Goal: Task Accomplishment & Management: Manage account settings

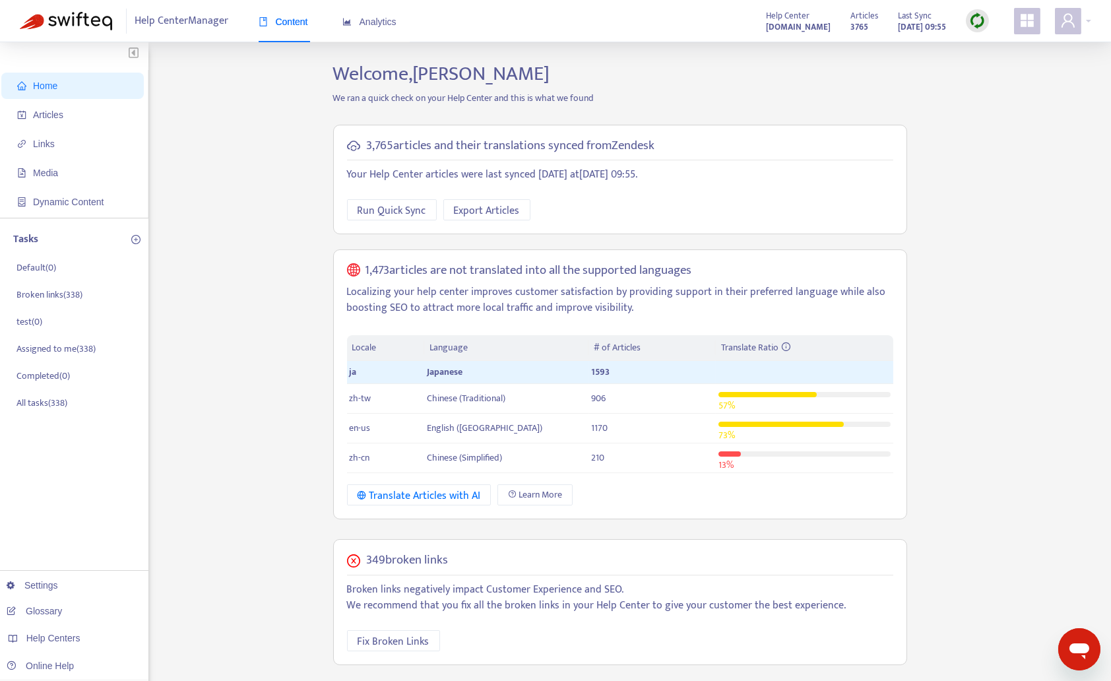
click at [979, 25] on img at bounding box center [977, 21] width 16 height 16
click at [986, 53] on link "Quick Sync" at bounding box center [1004, 47] width 56 height 15
click at [59, 115] on span "Articles" at bounding box center [48, 115] width 30 height 11
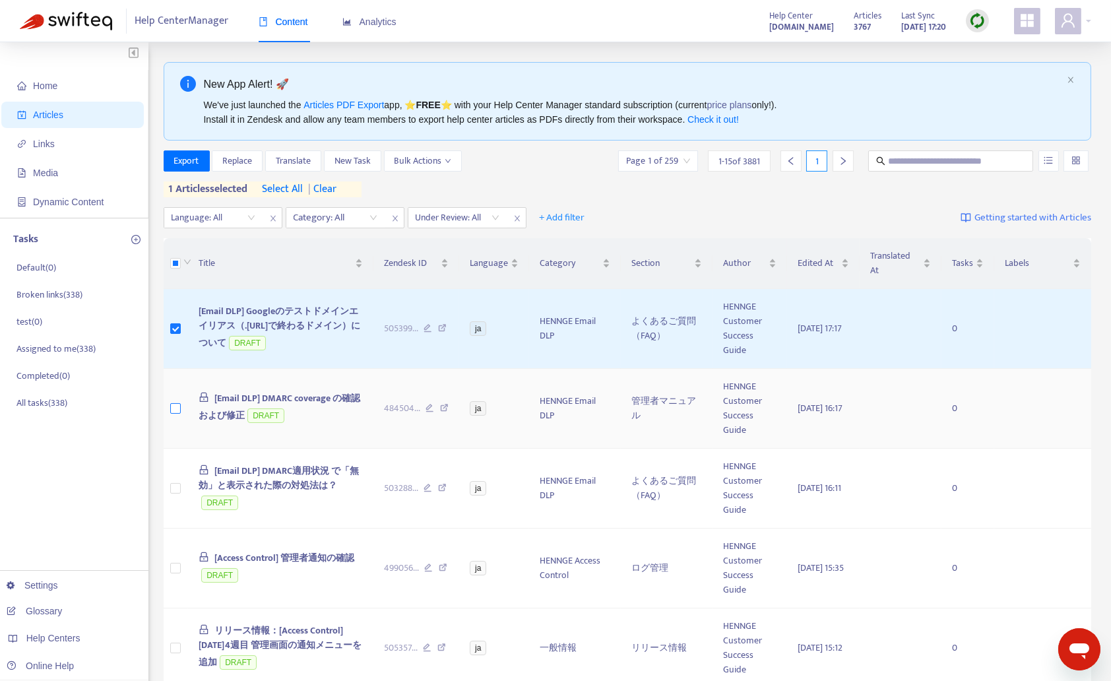
click at [176, 414] on label at bounding box center [175, 408] width 11 height 15
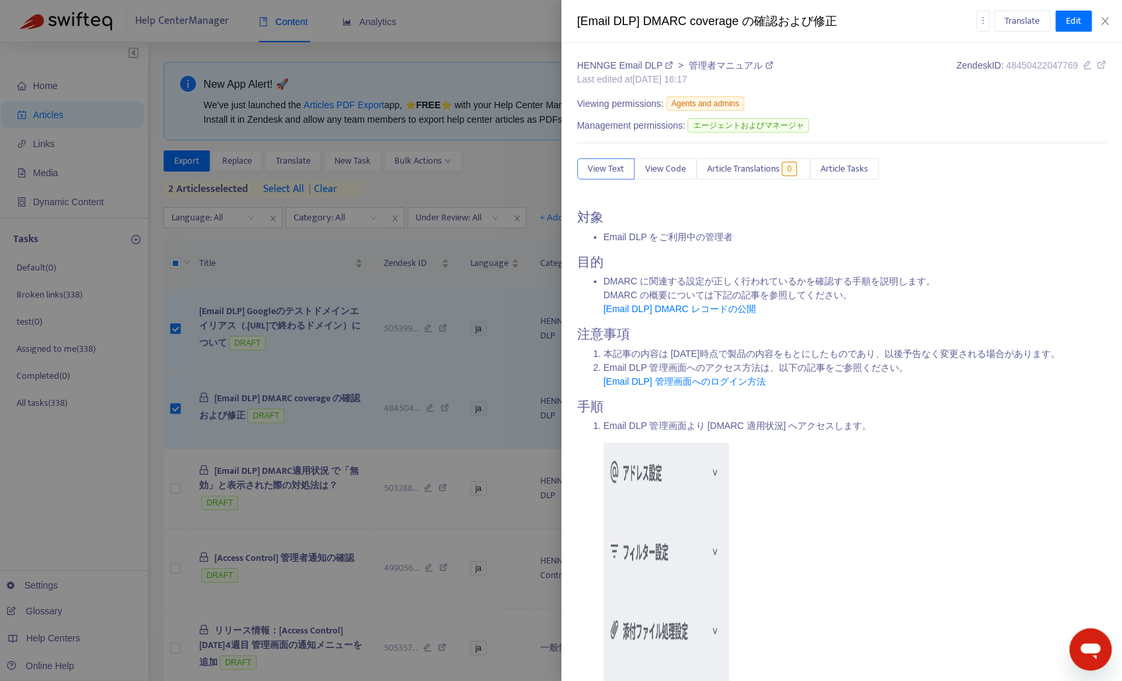
click at [177, 488] on div at bounding box center [561, 340] width 1122 height 681
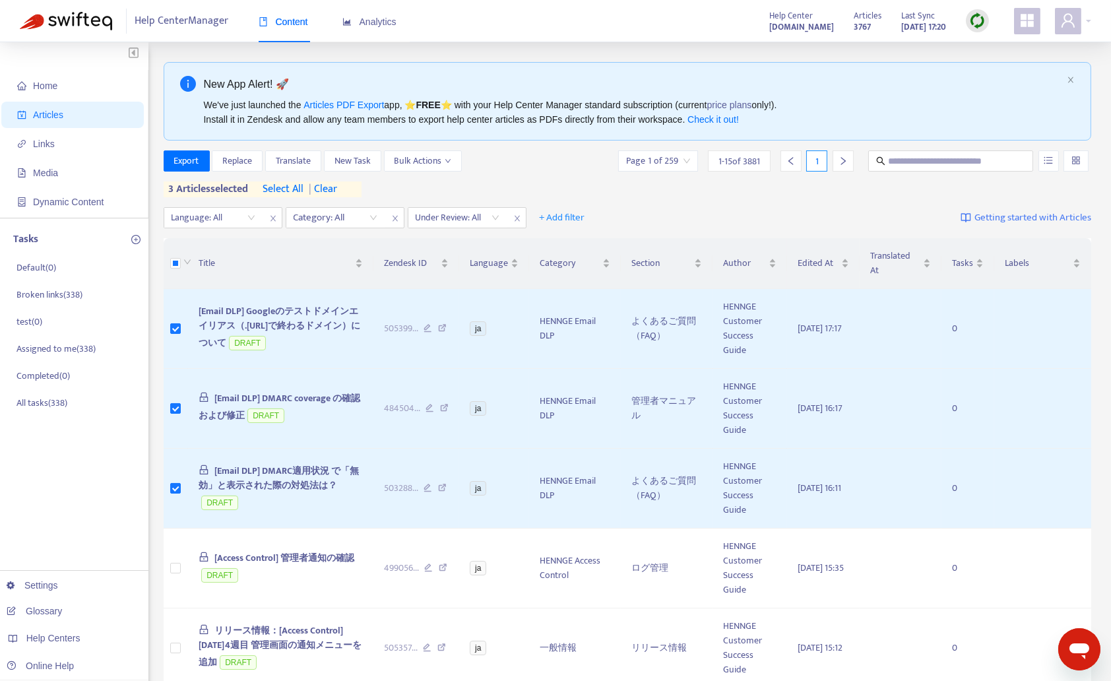
click at [974, 20] on img at bounding box center [977, 21] width 16 height 16
click at [1004, 46] on link "Quick Sync" at bounding box center [1004, 47] width 56 height 15
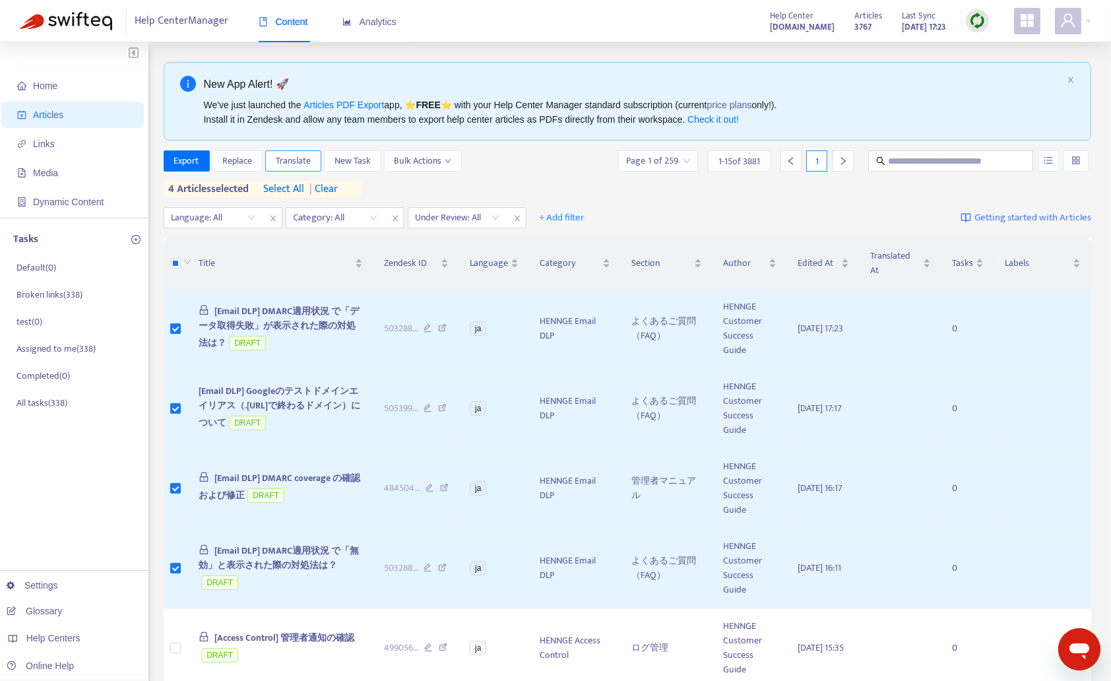
click at [284, 164] on span "Translate" at bounding box center [293, 161] width 35 height 15
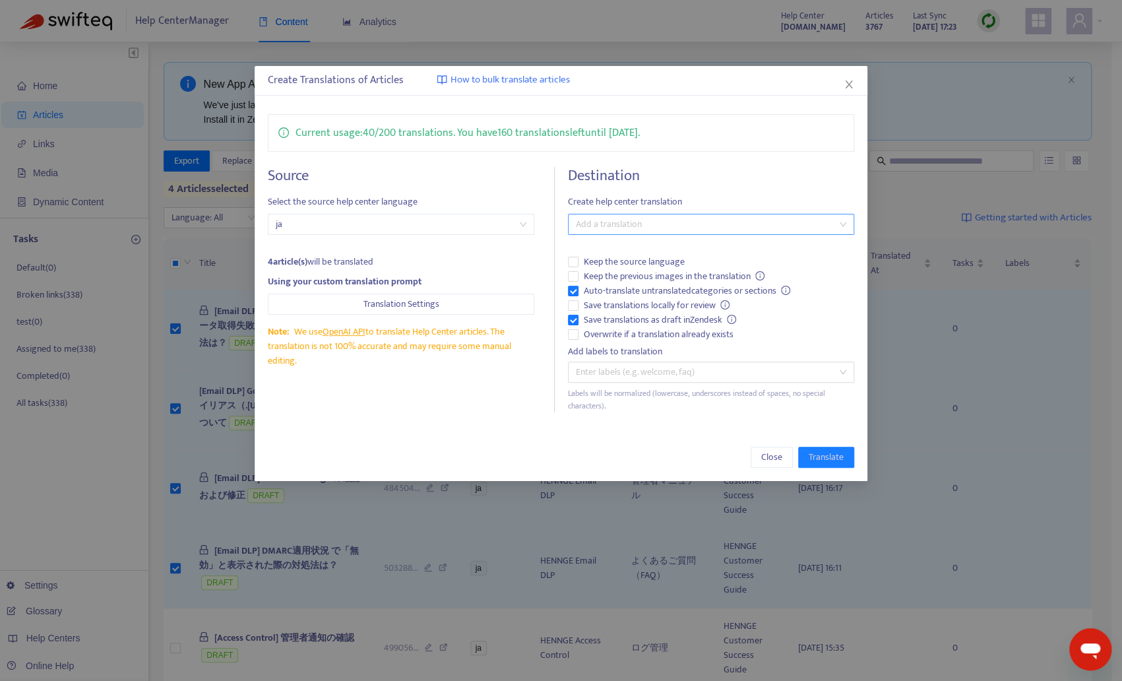
click at [631, 226] on div at bounding box center [704, 224] width 267 height 16
click at [625, 313] on div "English (USA) ( en-us )" at bounding box center [711, 312] width 265 height 15
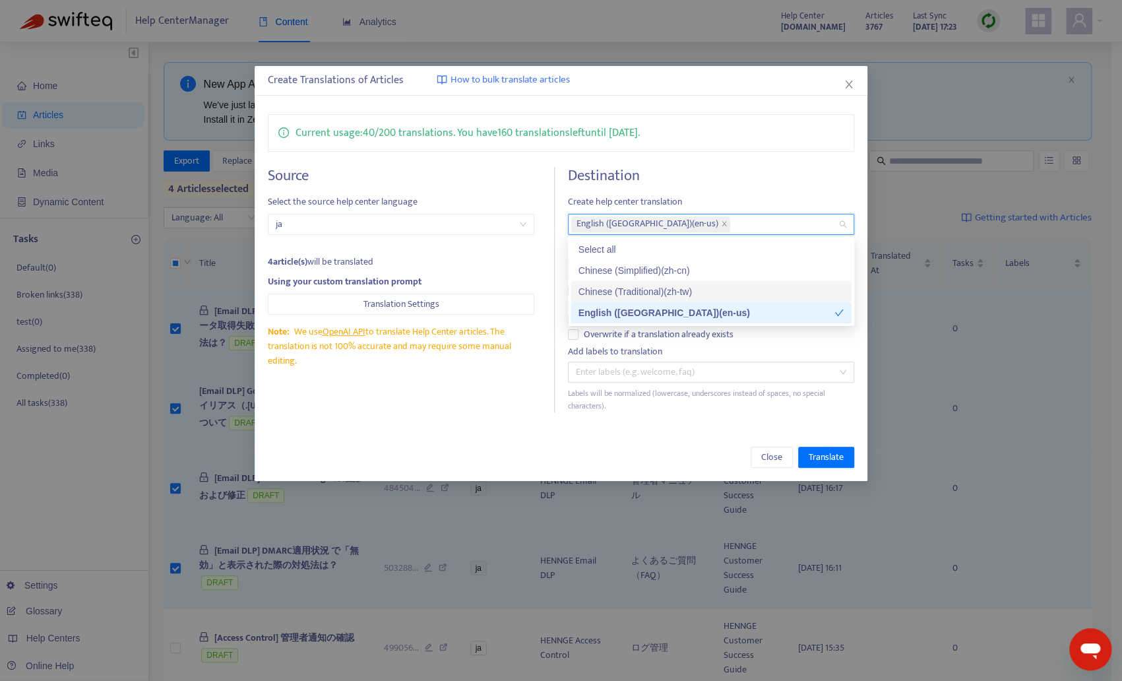
click at [625, 290] on div "Chinese (Traditional) ( zh-tw )" at bounding box center [711, 291] width 265 height 15
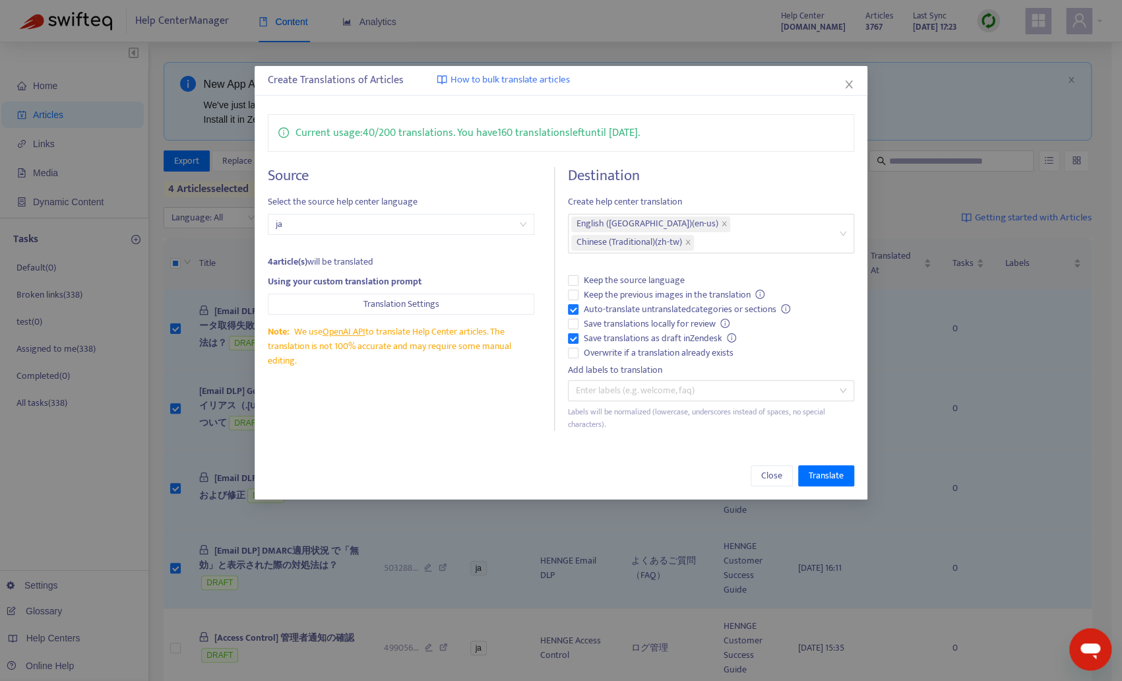
click at [494, 428] on div "Create Translations of Articles How to bulk translate articles Current usage: 4…" at bounding box center [561, 282] width 613 height 433
click at [578, 273] on label "Keep the source language" at bounding box center [711, 280] width 286 height 15
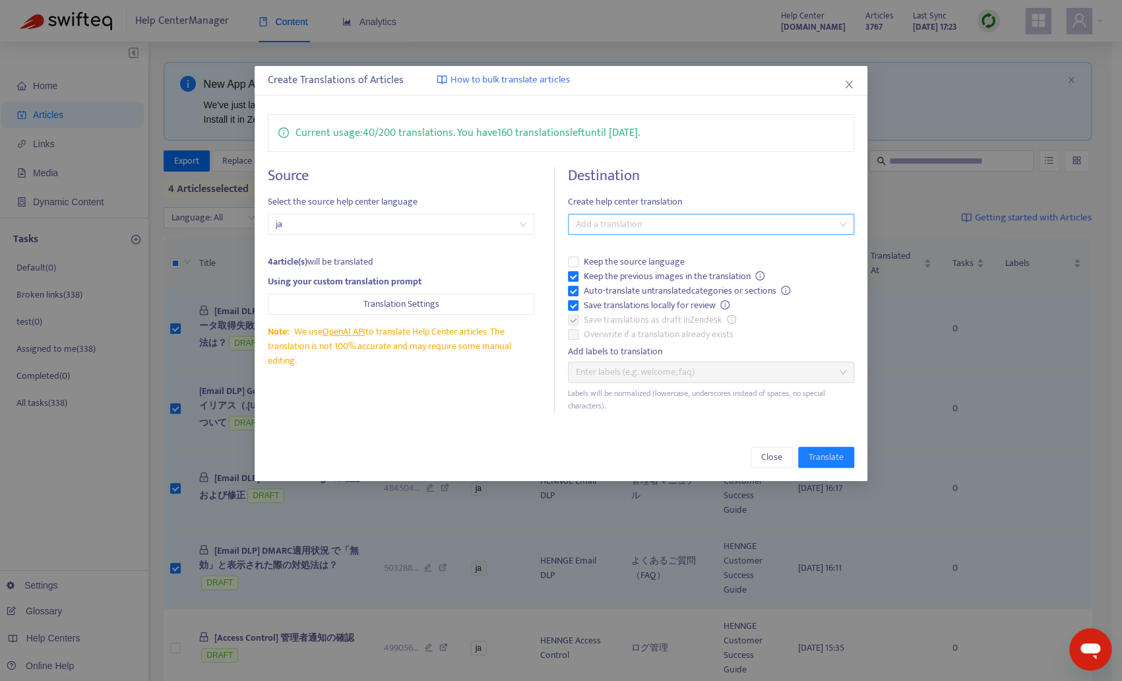
click at [729, 223] on div at bounding box center [704, 224] width 267 height 16
click at [632, 294] on div "Chinese (Traditional) ( zh-tw )" at bounding box center [711, 291] width 265 height 15
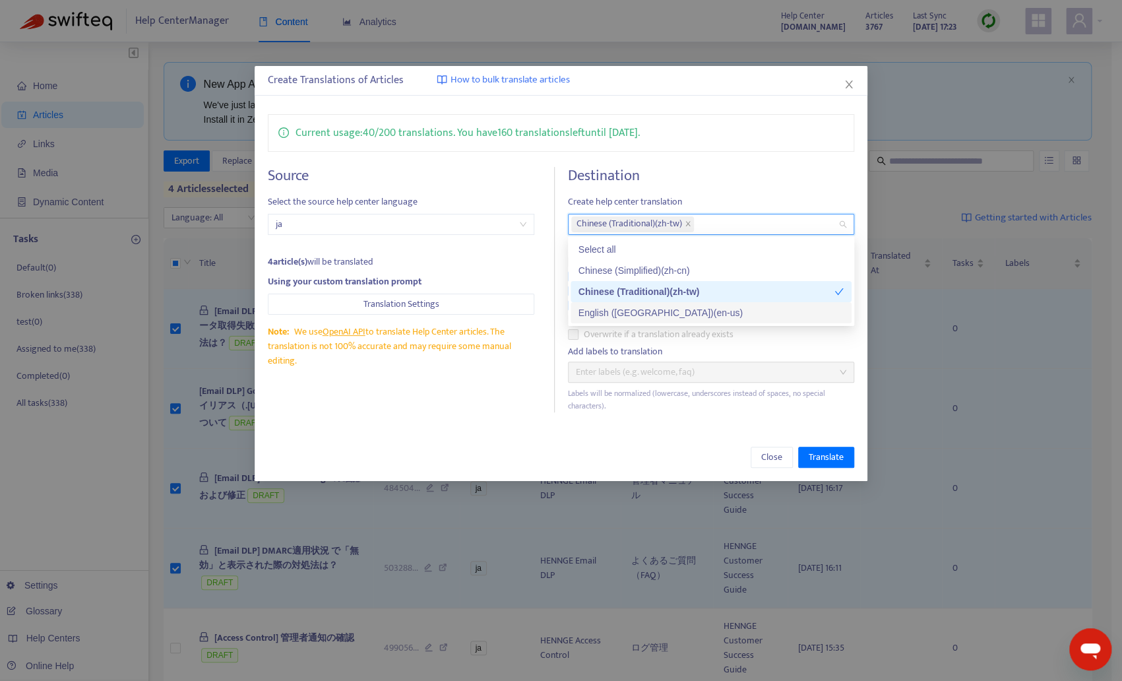
click at [626, 310] on div "English (USA) ( en-us )" at bounding box center [711, 312] width 265 height 15
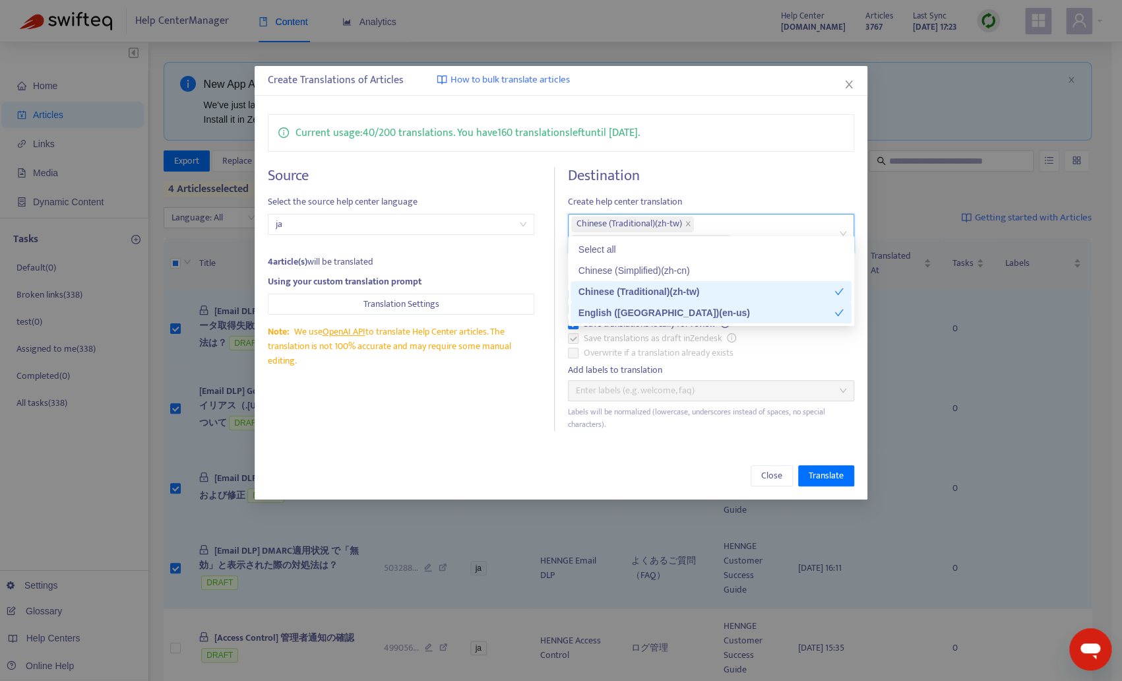
click at [499, 390] on div "Source Select the source help center language ja 4 article(s) will be translate…" at bounding box center [411, 299] width 287 height 264
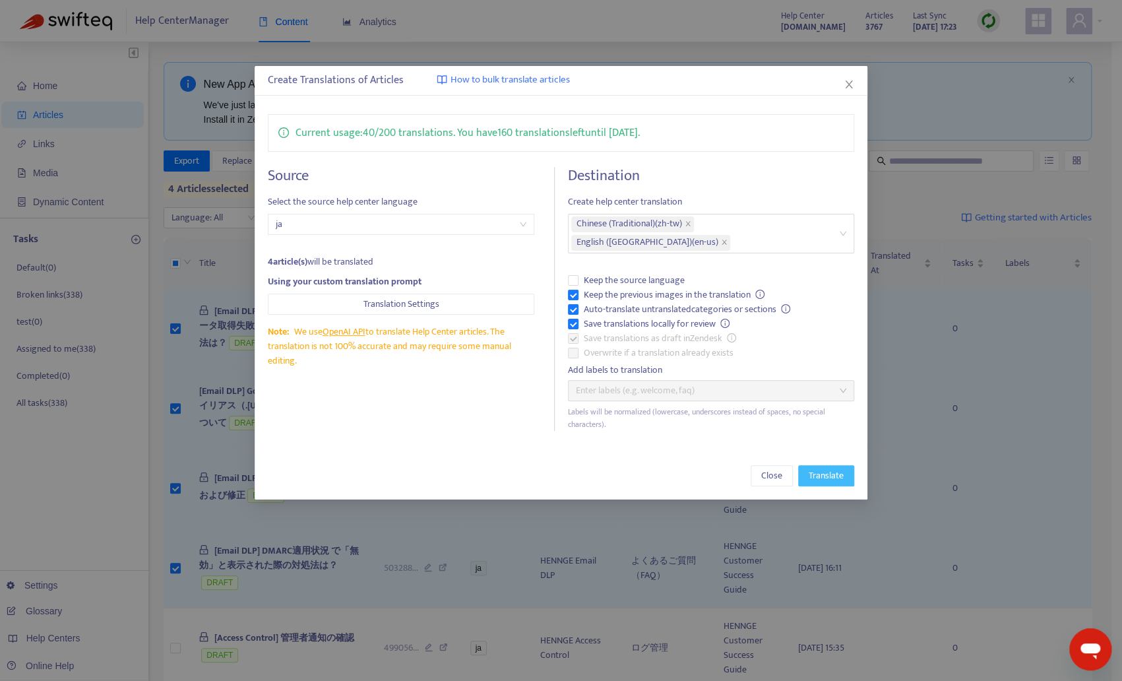
click at [824, 465] on button "Translate" at bounding box center [826, 475] width 56 height 21
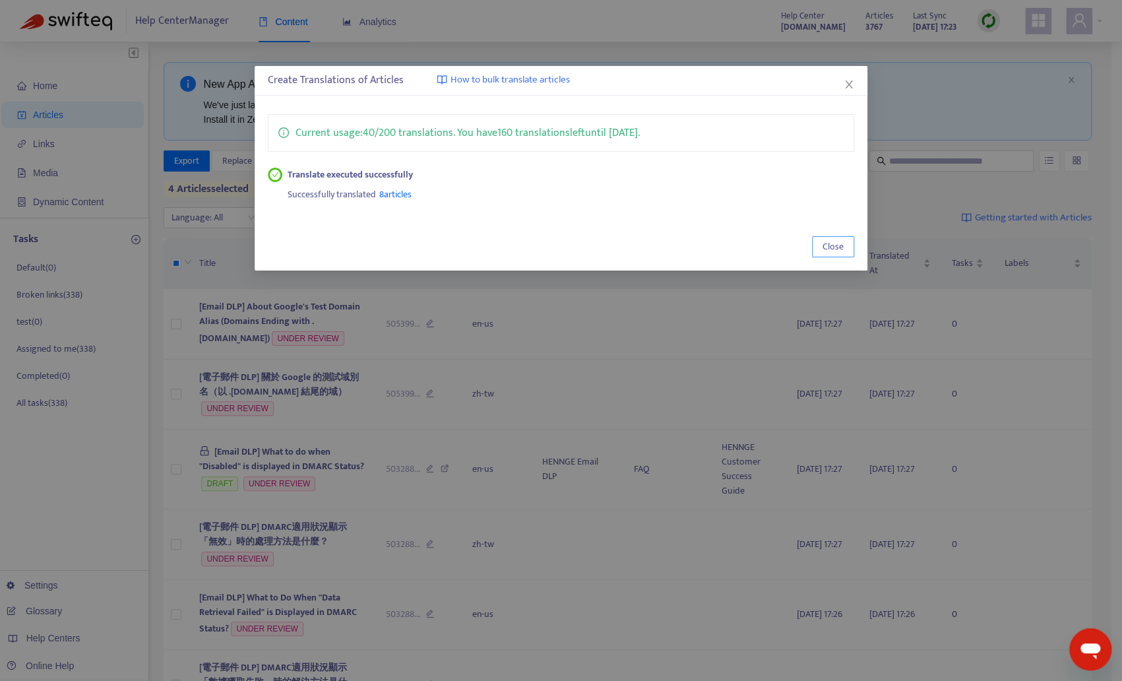
click at [834, 237] on button "Close" at bounding box center [833, 246] width 42 height 21
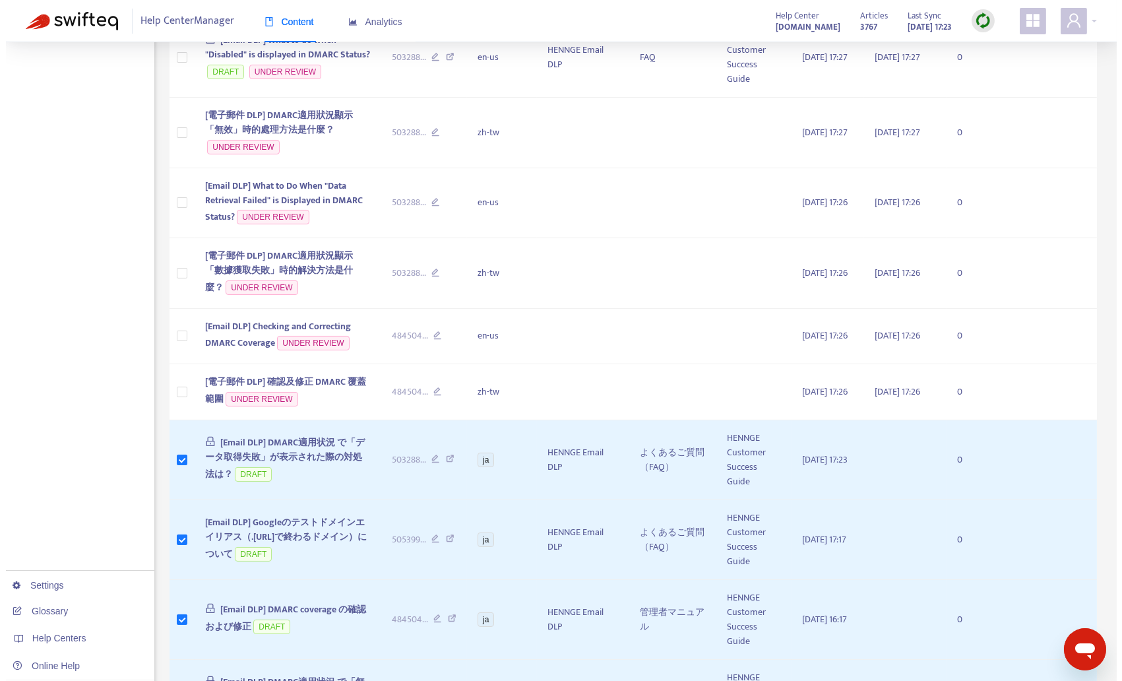
scroll to position [412, 0]
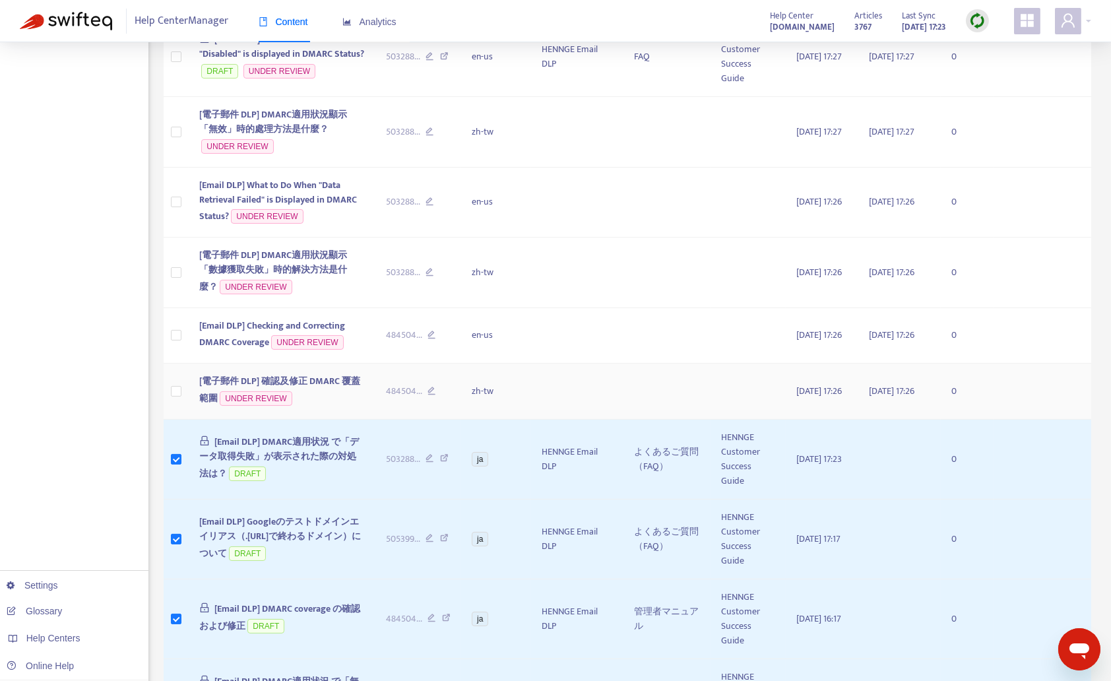
click at [229, 373] on span "[電子郵件 DLP] 確認及修正 DMARC 覆蓋範圍" at bounding box center [279, 389] width 161 height 32
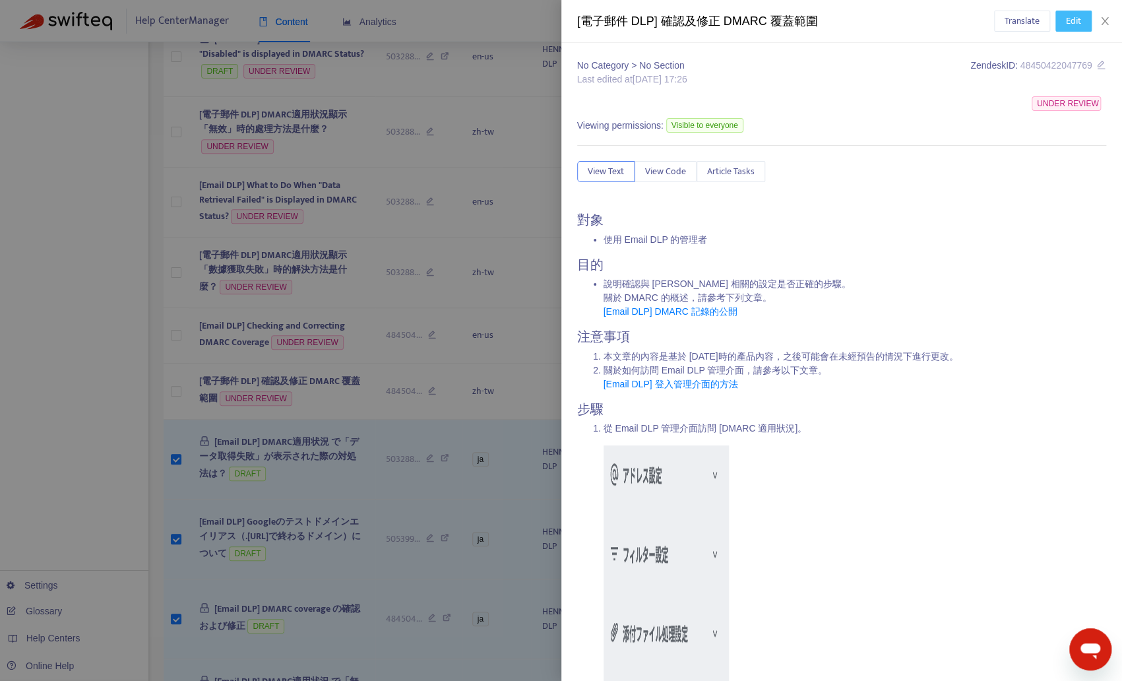
click at [1075, 20] on span "Edit" at bounding box center [1073, 21] width 15 height 15
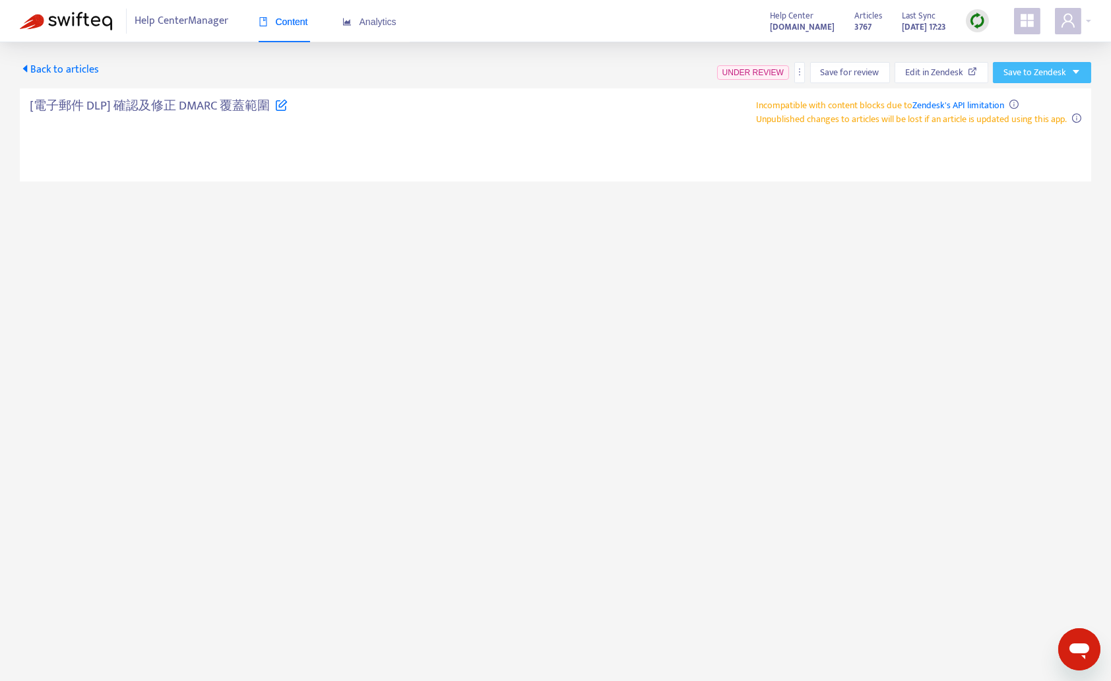
click at [1081, 66] on button "Save to Zendesk" at bounding box center [1042, 72] width 98 height 21
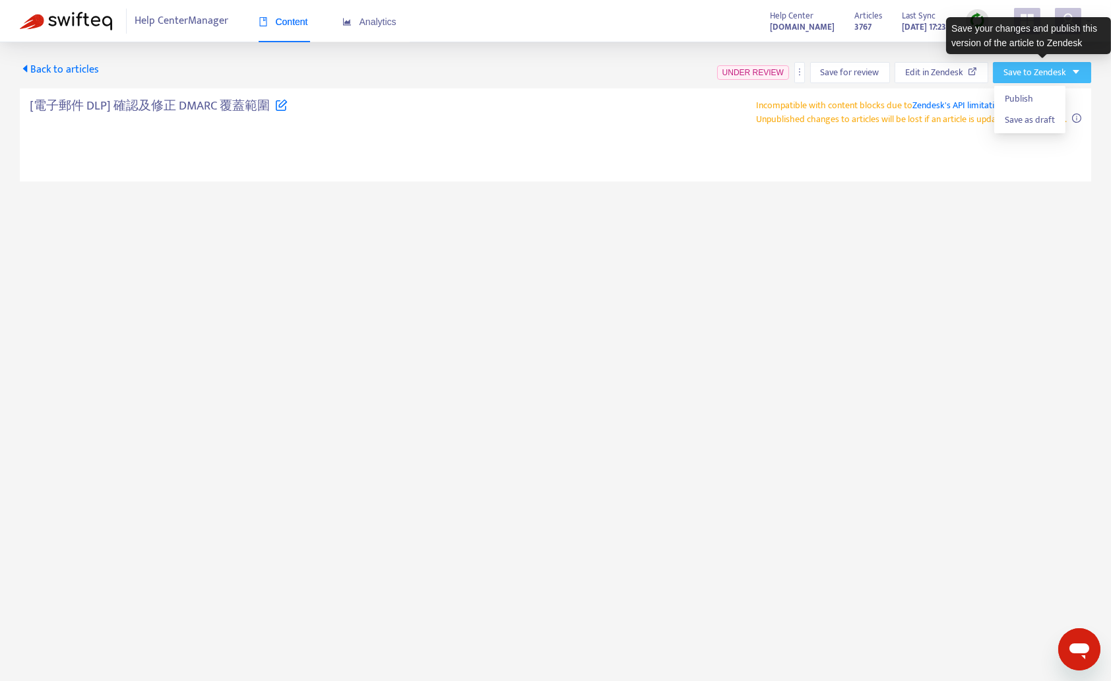
type textarea "**********"
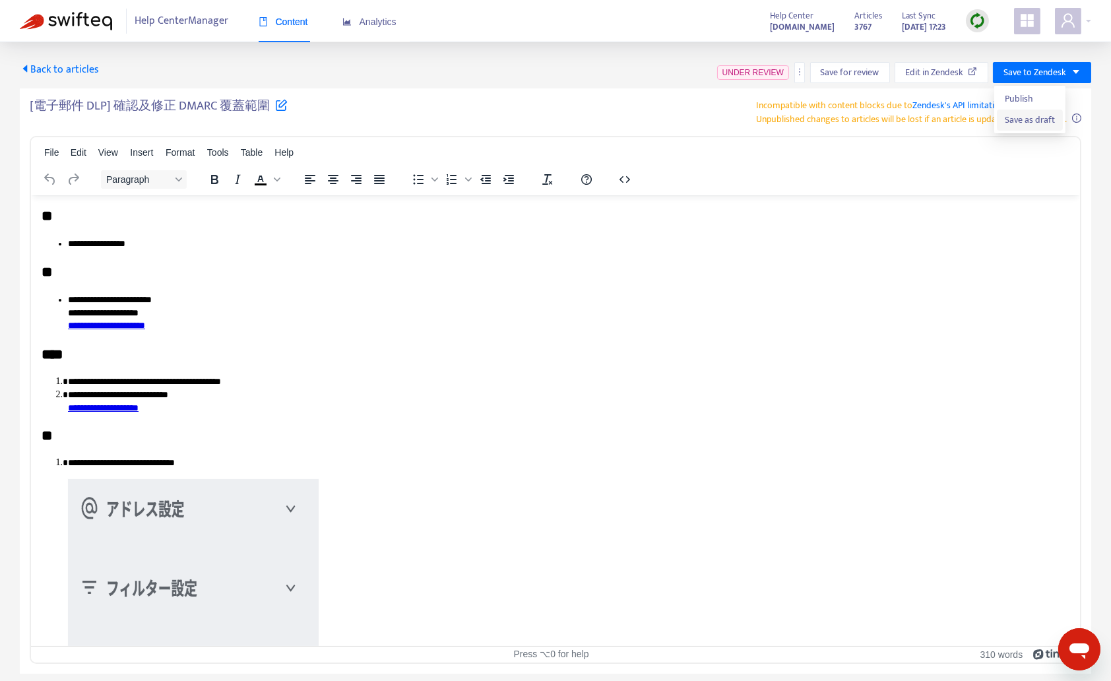
click at [1031, 121] on span "Save as draft" at bounding box center [1030, 120] width 50 height 15
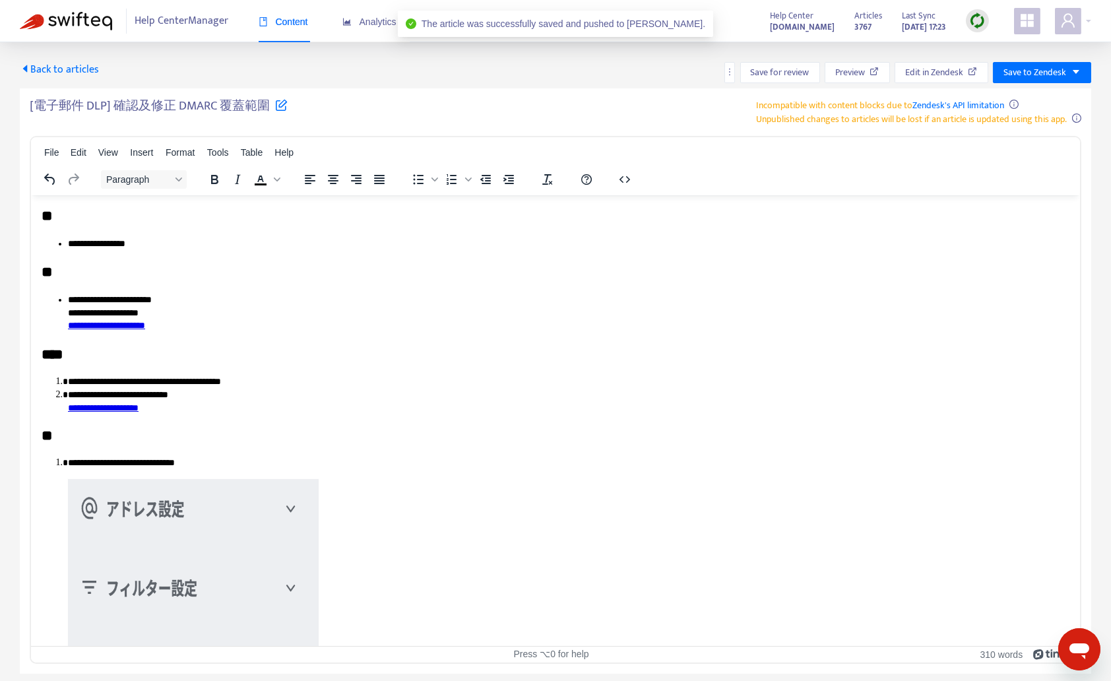
click at [81, 73] on span "Back to articles" at bounding box center [59, 70] width 79 height 18
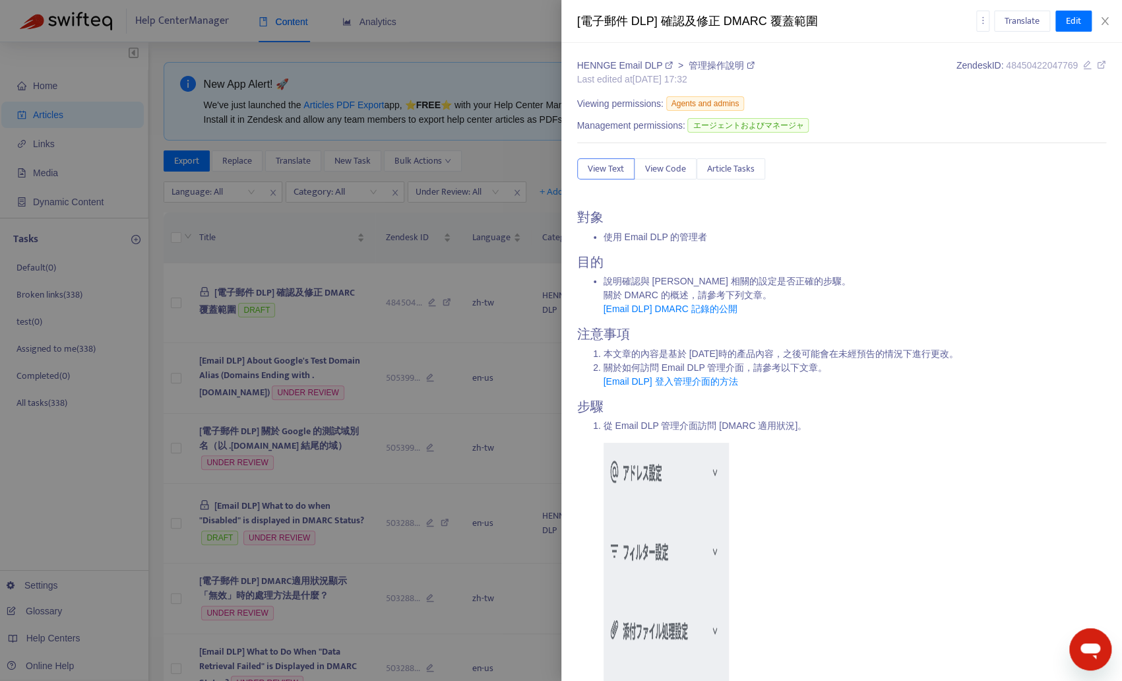
click at [263, 396] on div at bounding box center [561, 340] width 1122 height 681
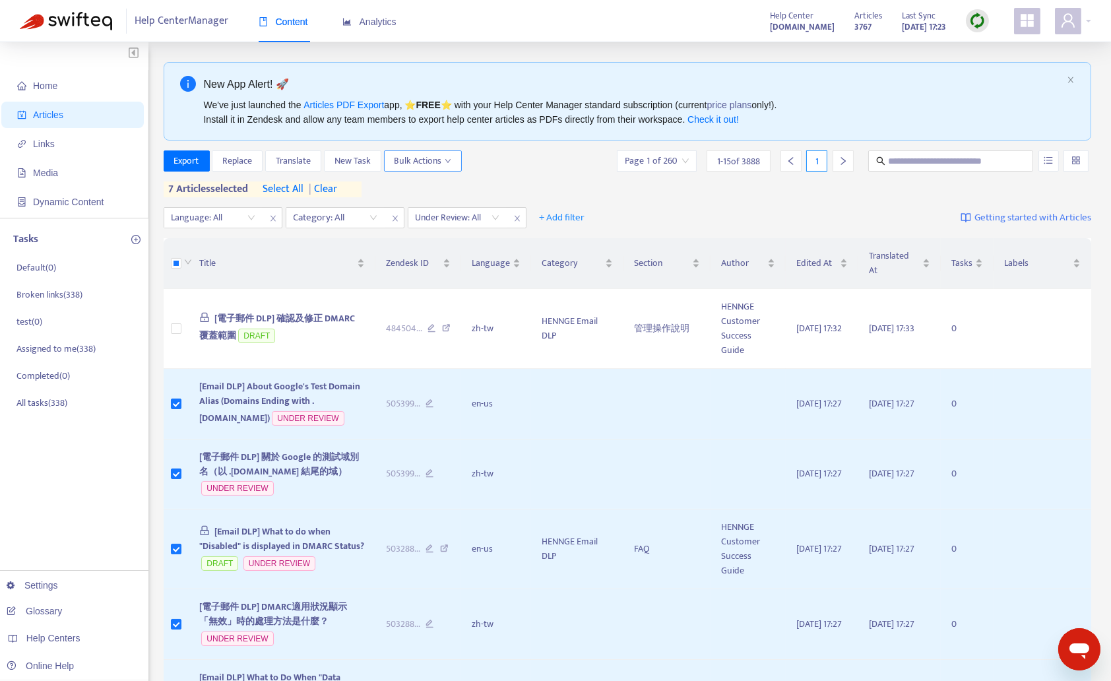
click at [445, 160] on icon "down" at bounding box center [448, 161] width 7 height 7
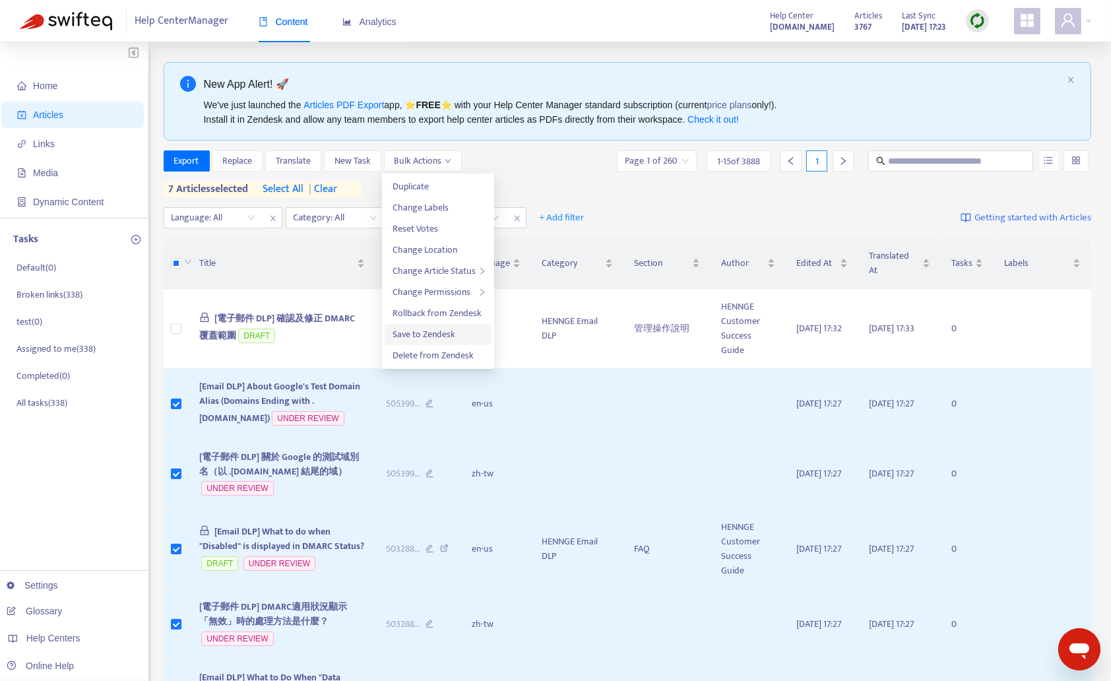
click at [460, 333] on span "Save to Zendesk" at bounding box center [438, 334] width 91 height 15
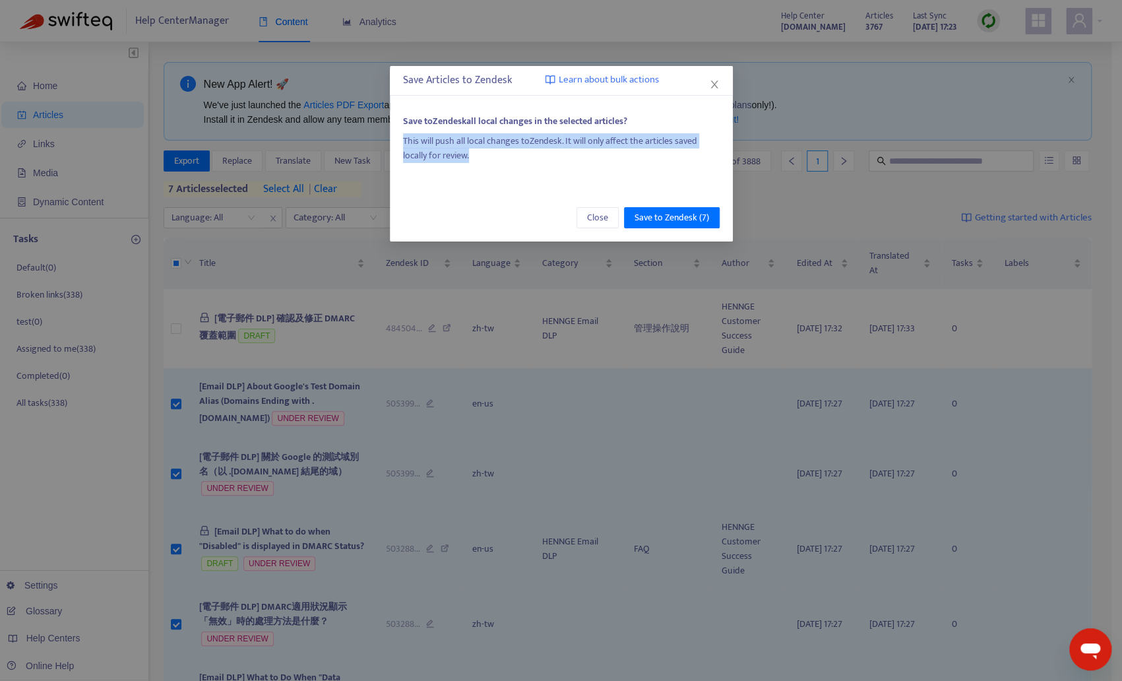
drag, startPoint x: 480, startPoint y: 151, endPoint x: 397, endPoint y: 143, distance: 84.2
click at [397, 143] on div "Save to Zendesk all local changes in the selected articles? This will push all …" at bounding box center [561, 143] width 343 height 85
copy div "This will push all local changes to Zendesk . It will only affect the articles …"
click at [590, 214] on span "Close" at bounding box center [597, 217] width 21 height 15
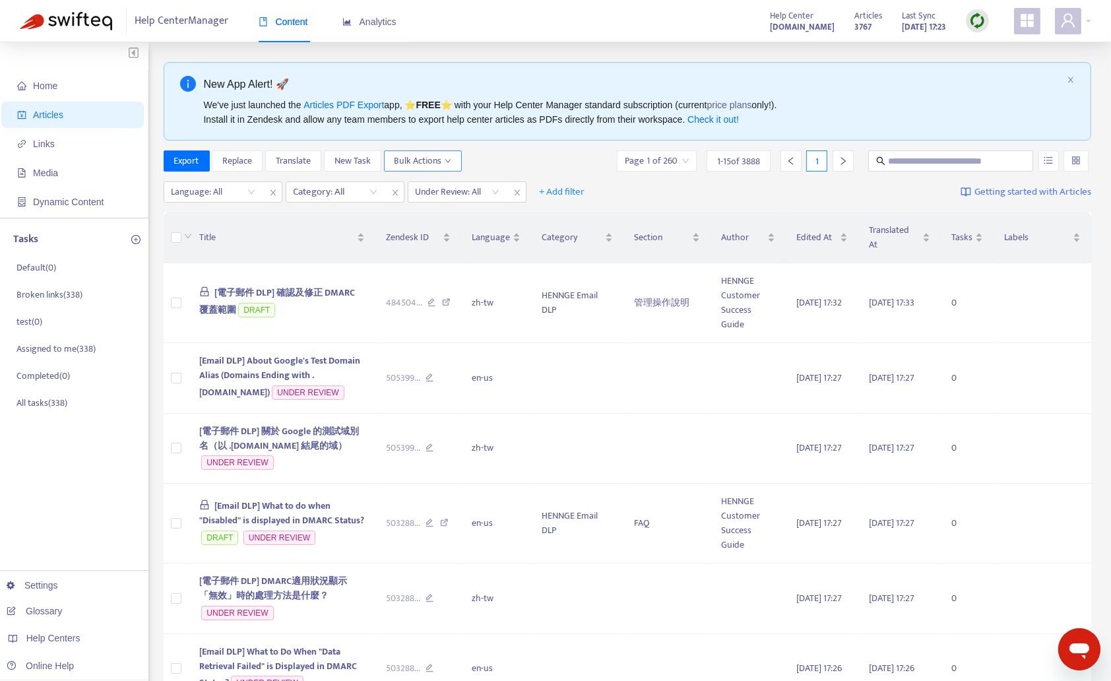
click at [441, 152] on button "Bulk Actions" at bounding box center [423, 160] width 78 height 21
click at [226, 375] on span "[Email DLP] About Google's Test Domain Alias (Domains Ending with .test-google-…" at bounding box center [279, 376] width 161 height 47
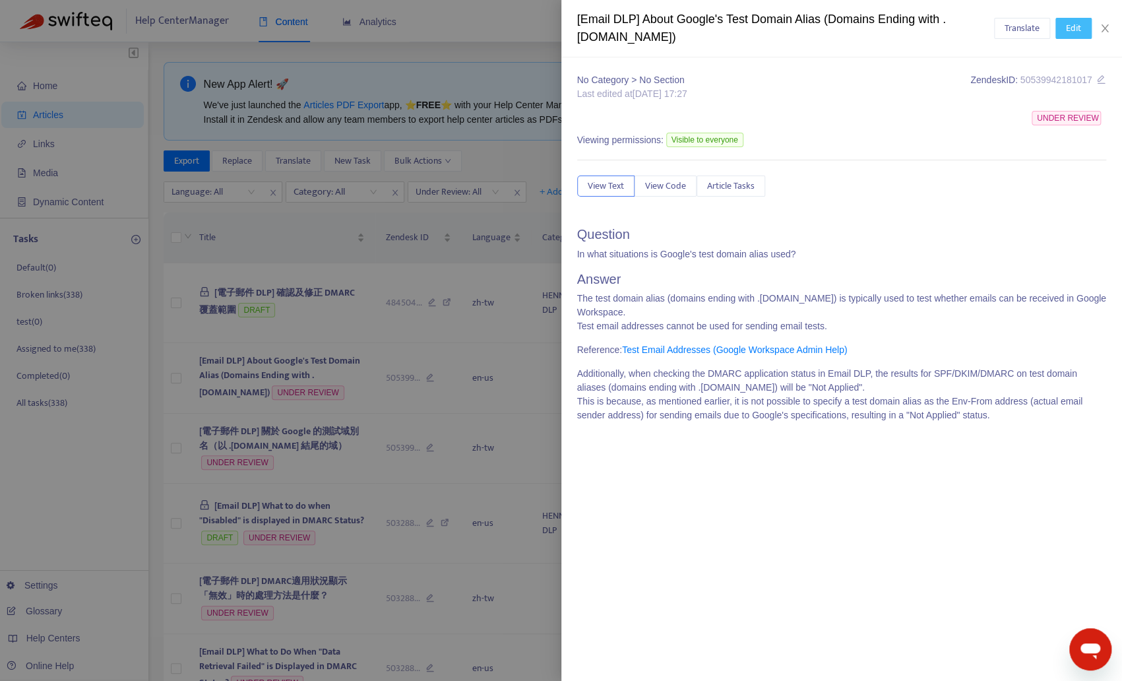
click at [1075, 28] on span "Edit" at bounding box center [1073, 28] width 15 height 15
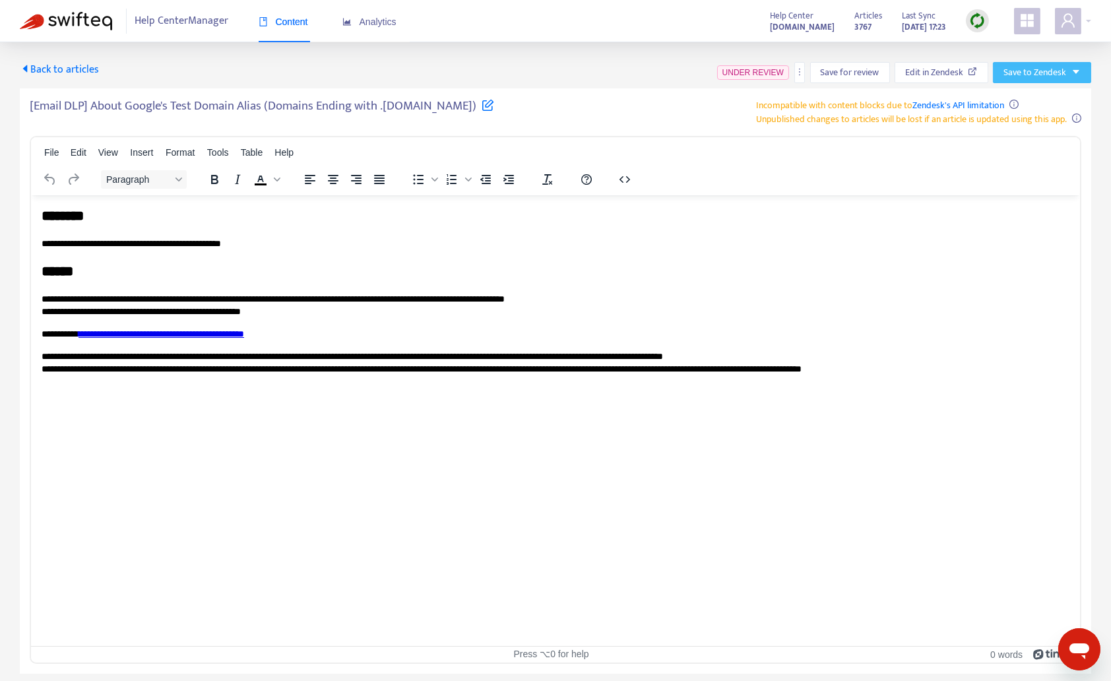
click at [1054, 71] on span "Save to Zendesk" at bounding box center [1034, 72] width 63 height 15
click at [1033, 123] on span "Save as draft" at bounding box center [1030, 120] width 50 height 15
click at [49, 68] on span "Back to articles" at bounding box center [59, 70] width 79 height 18
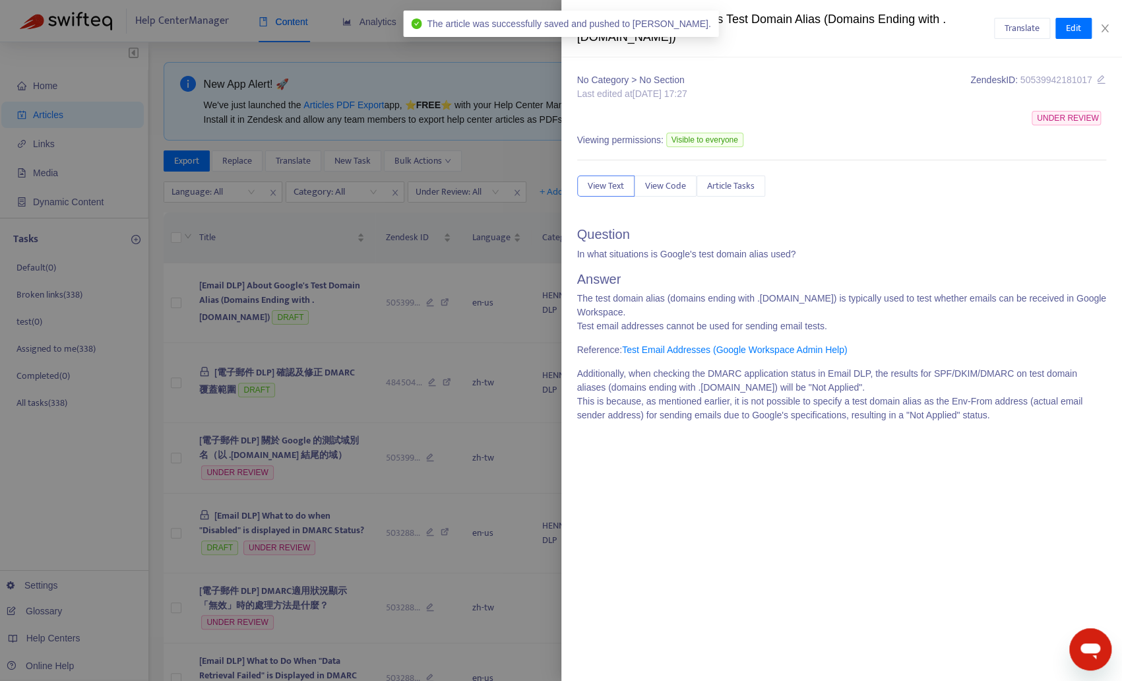
click at [238, 414] on div at bounding box center [561, 340] width 1122 height 681
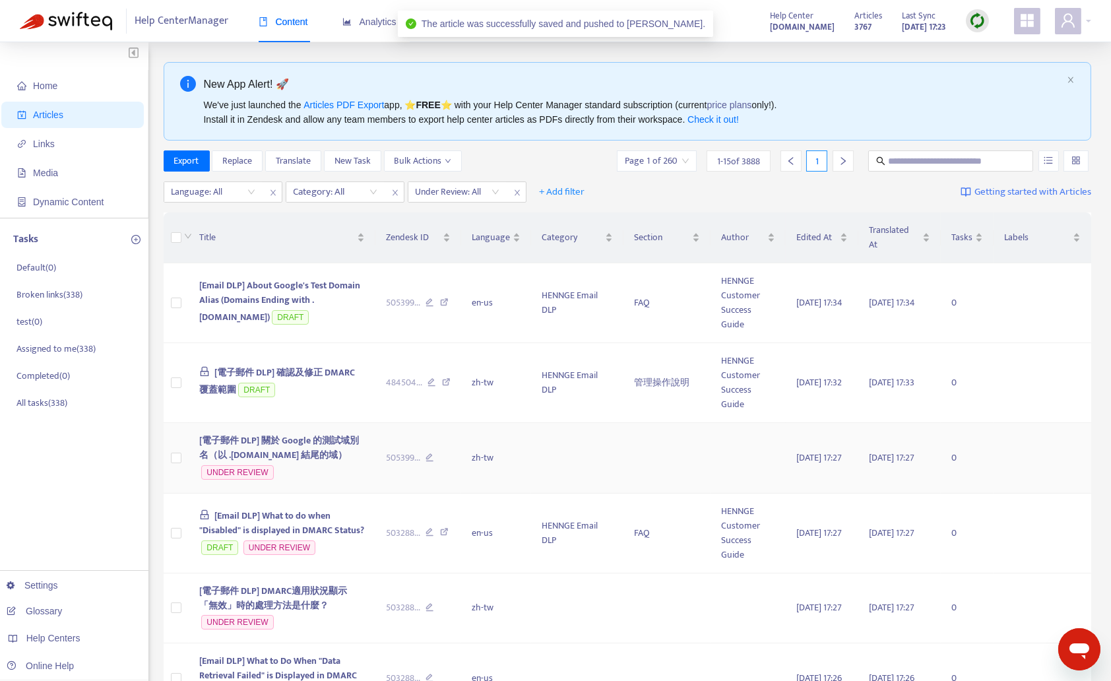
click at [235, 440] on span "[電子郵件 DLP] 關於 Google 的測試域別名（以 .test-google-a.com 結尾的域）" at bounding box center [279, 448] width 160 height 30
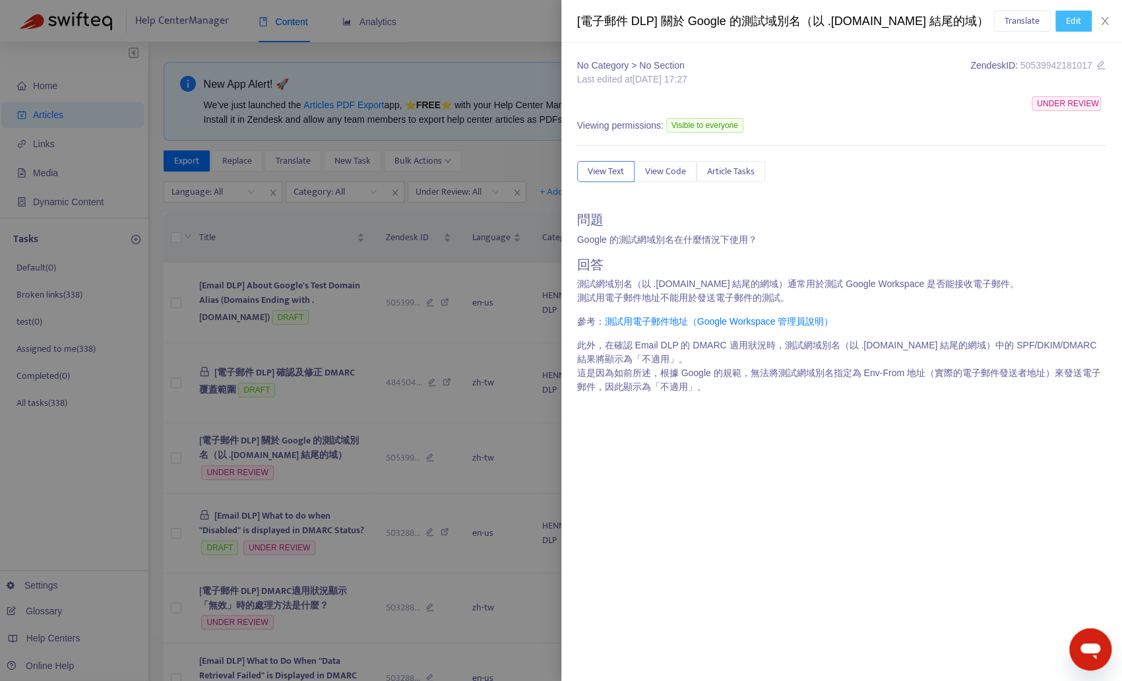
click at [1071, 20] on span "Edit" at bounding box center [1073, 21] width 15 height 15
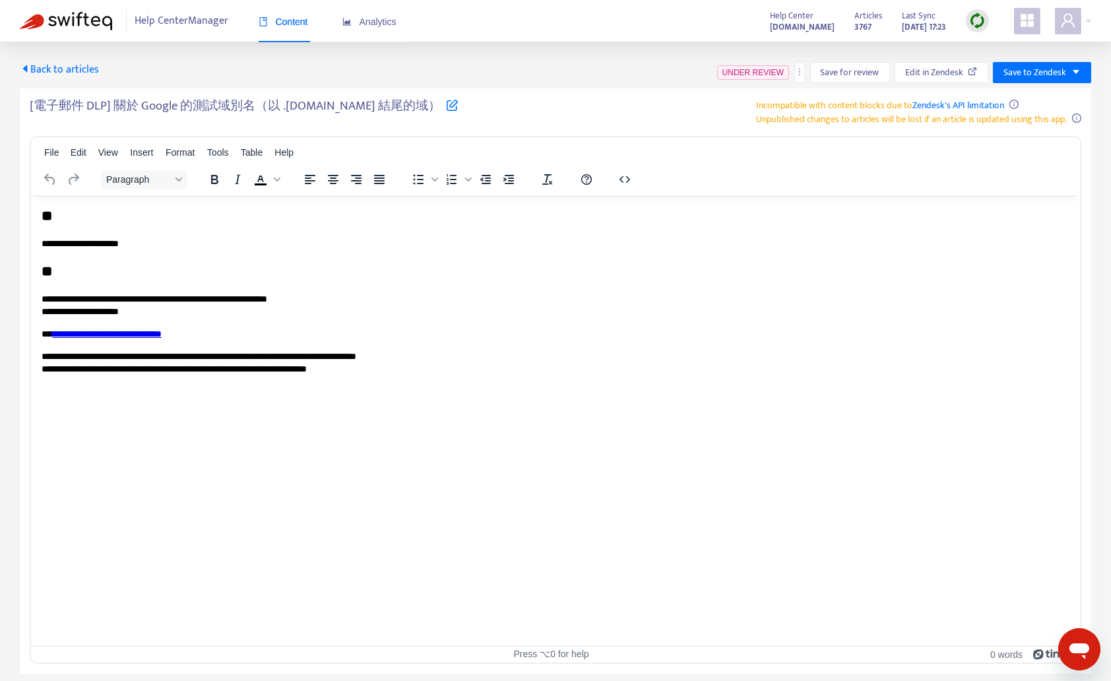
click at [1072, 62] on div "Back to articles UNDER REVIEW Save for review Edit in Zendesk Save to Zendesk […" at bounding box center [555, 357] width 1111 height 631
click at [1054, 79] on span "Save to Zendesk" at bounding box center [1034, 72] width 63 height 15
click at [1023, 114] on span "Save as draft" at bounding box center [1030, 120] width 50 height 15
click at [80, 69] on span "Back to articles" at bounding box center [59, 70] width 79 height 18
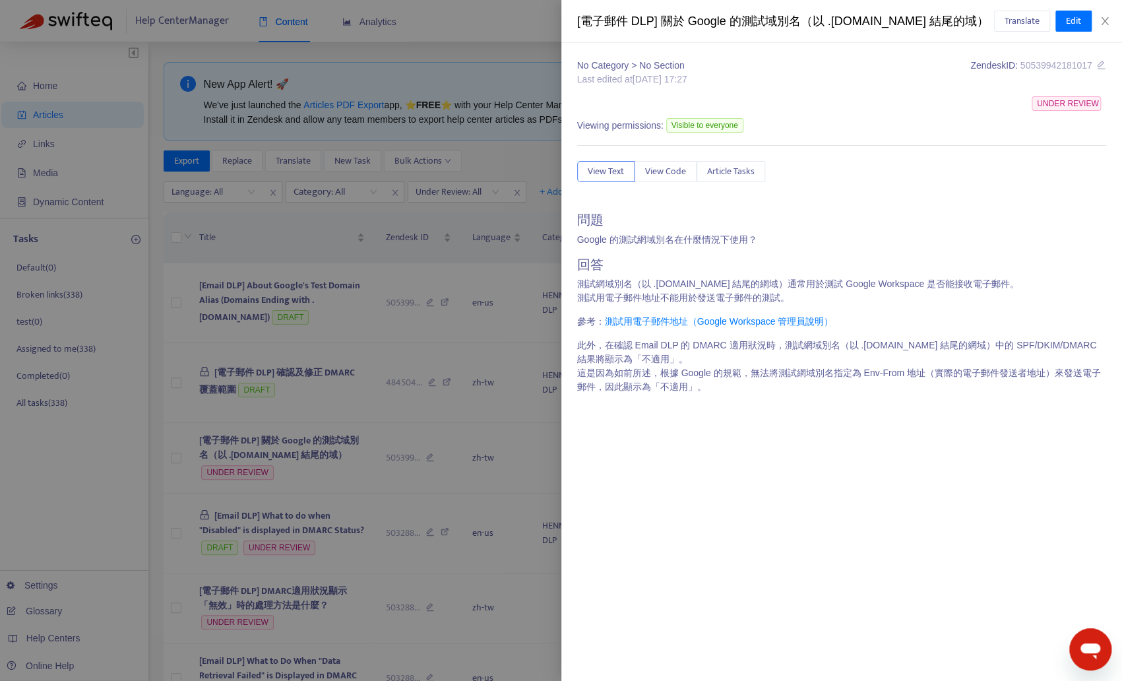
click at [308, 424] on div at bounding box center [561, 340] width 1122 height 681
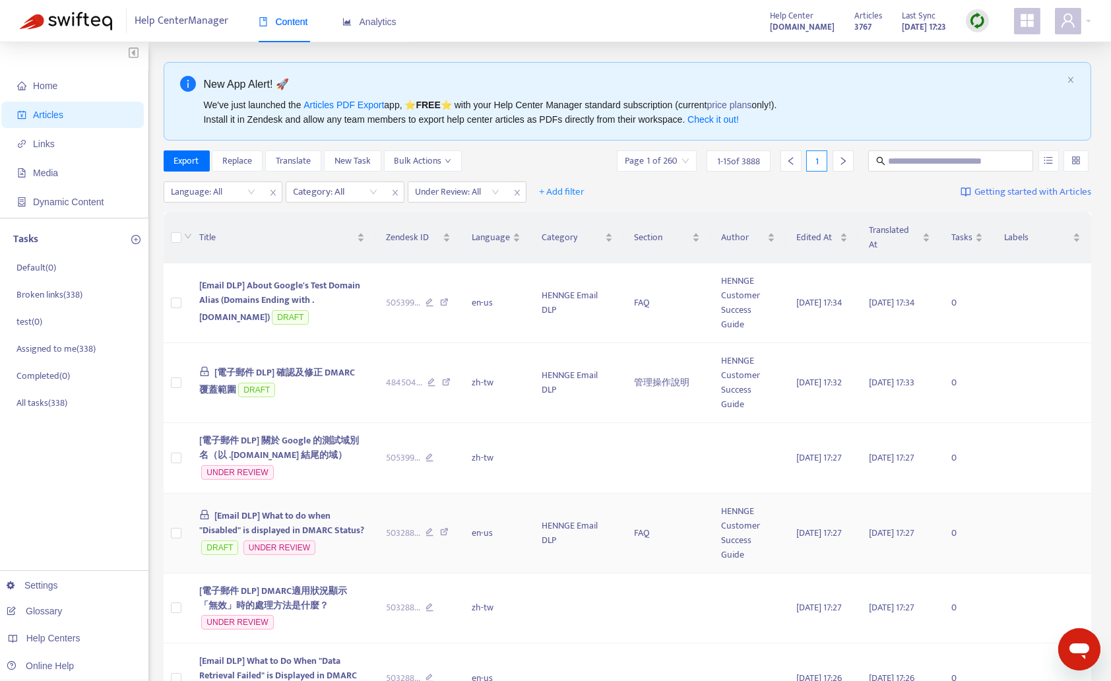
click at [295, 513] on span "[Email DLP] What to do when "Disabled" is displayed in DMARC Status?" at bounding box center [281, 523] width 165 height 30
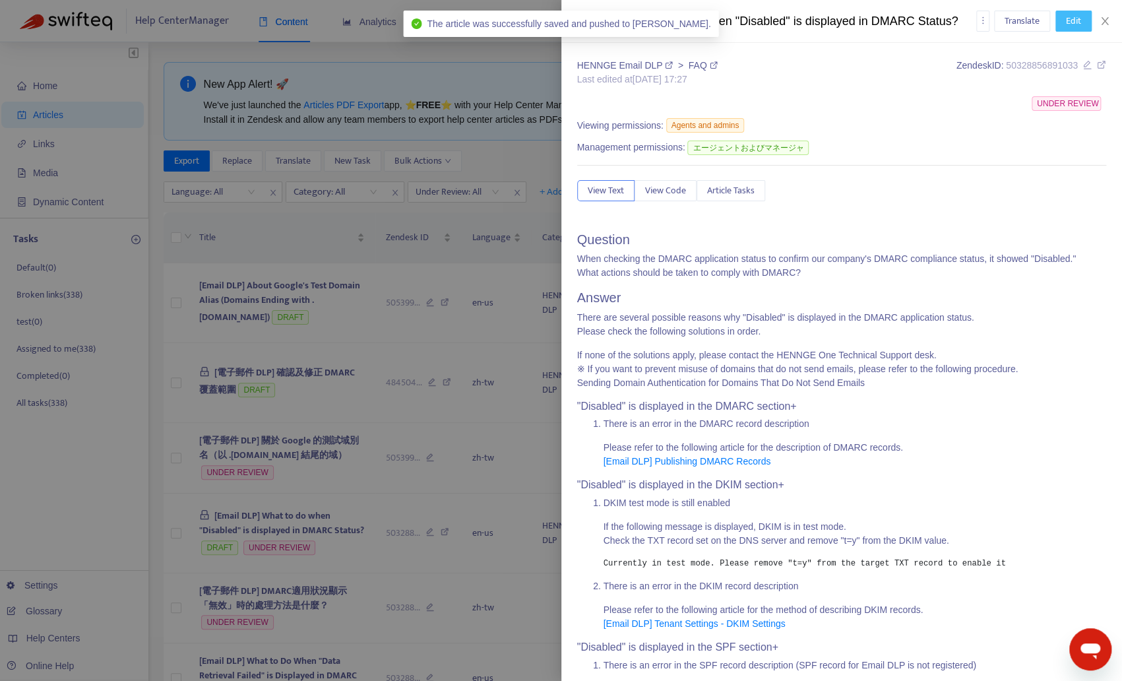
click at [1083, 16] on button "Edit" at bounding box center [1074, 21] width 36 height 21
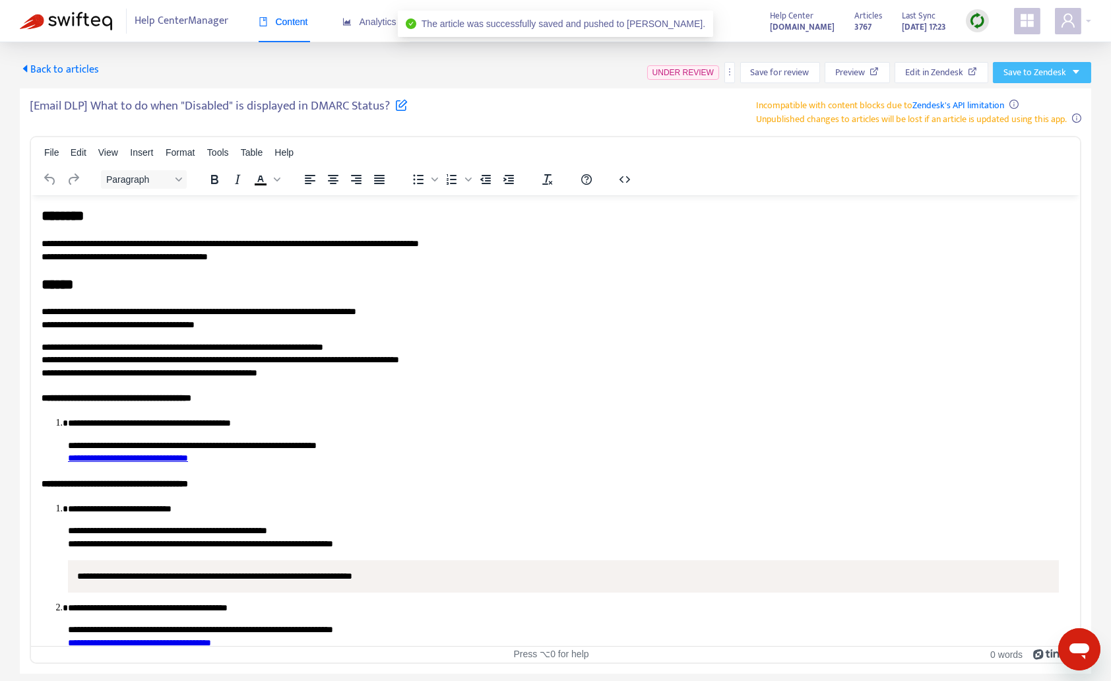
click at [1068, 66] on button "Save to Zendesk" at bounding box center [1042, 72] width 98 height 21
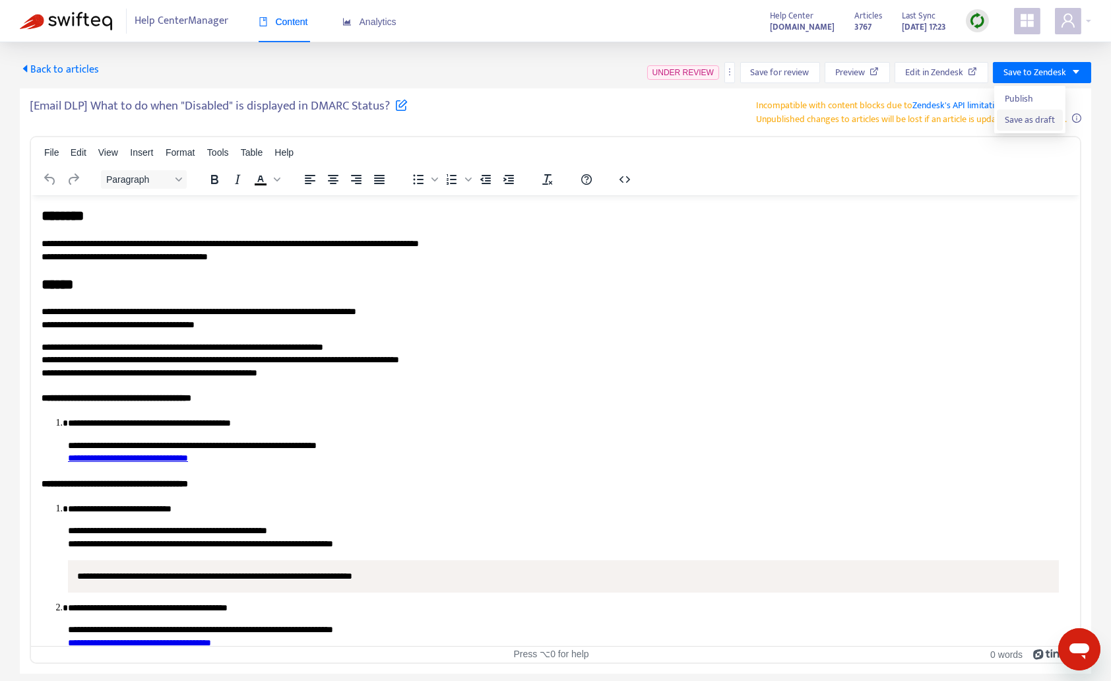
click at [1026, 124] on span "Save as draft" at bounding box center [1030, 120] width 50 height 15
click at [84, 77] on span "Back to articles" at bounding box center [59, 70] width 79 height 18
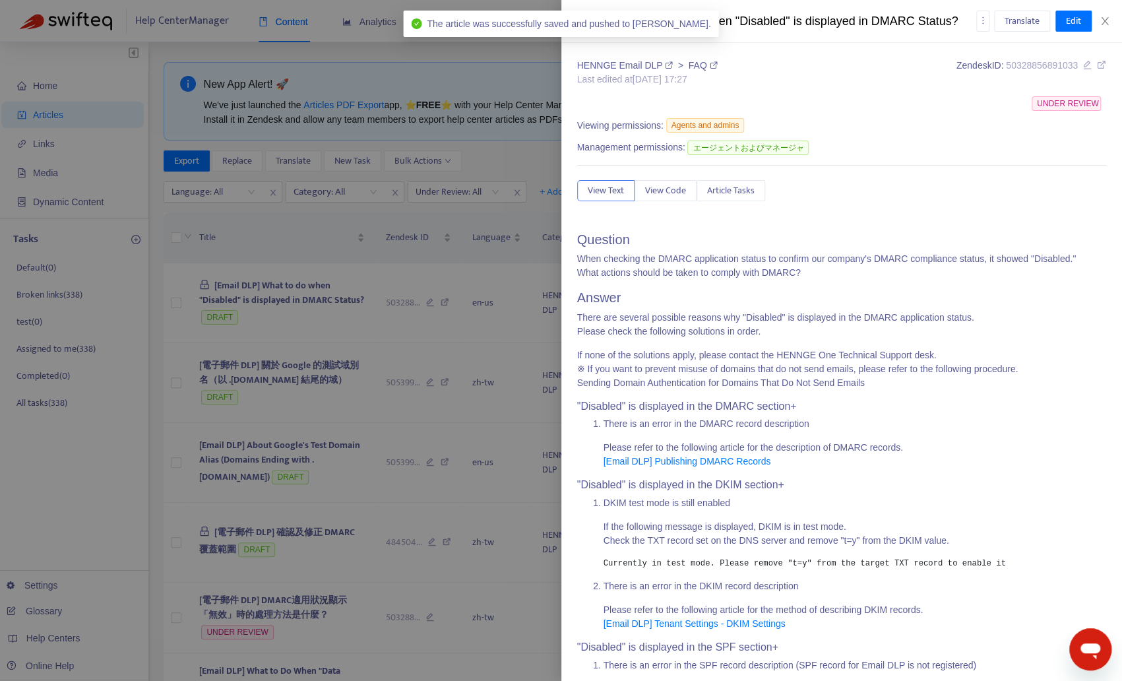
click at [292, 433] on div at bounding box center [561, 340] width 1122 height 681
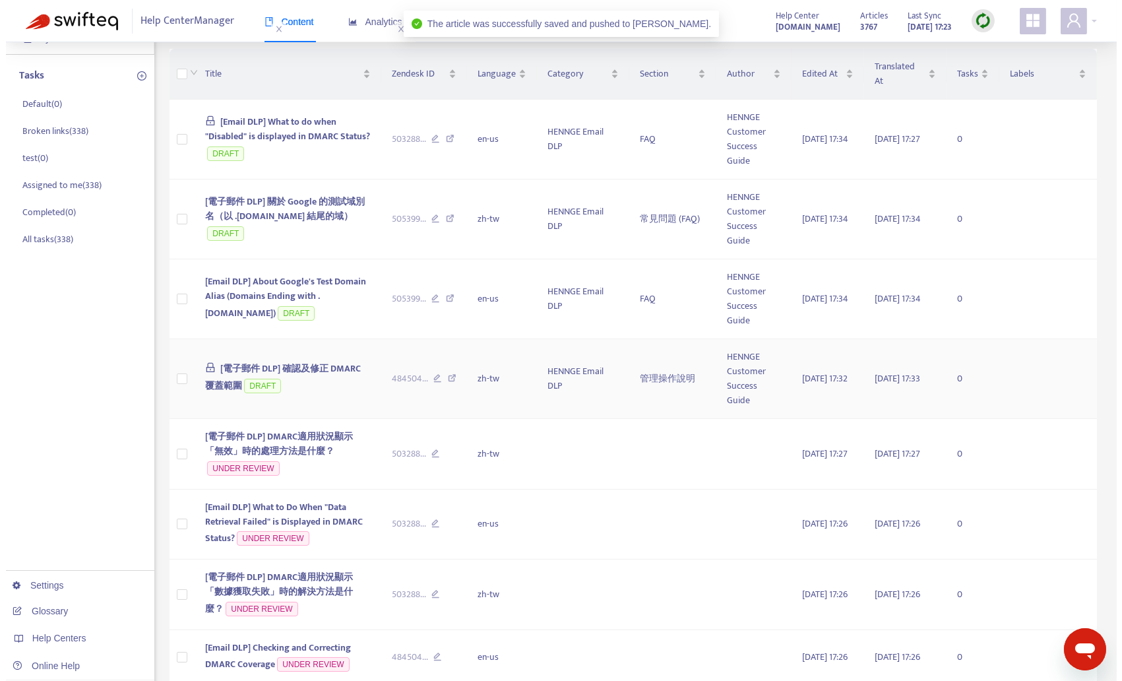
scroll to position [177, 0]
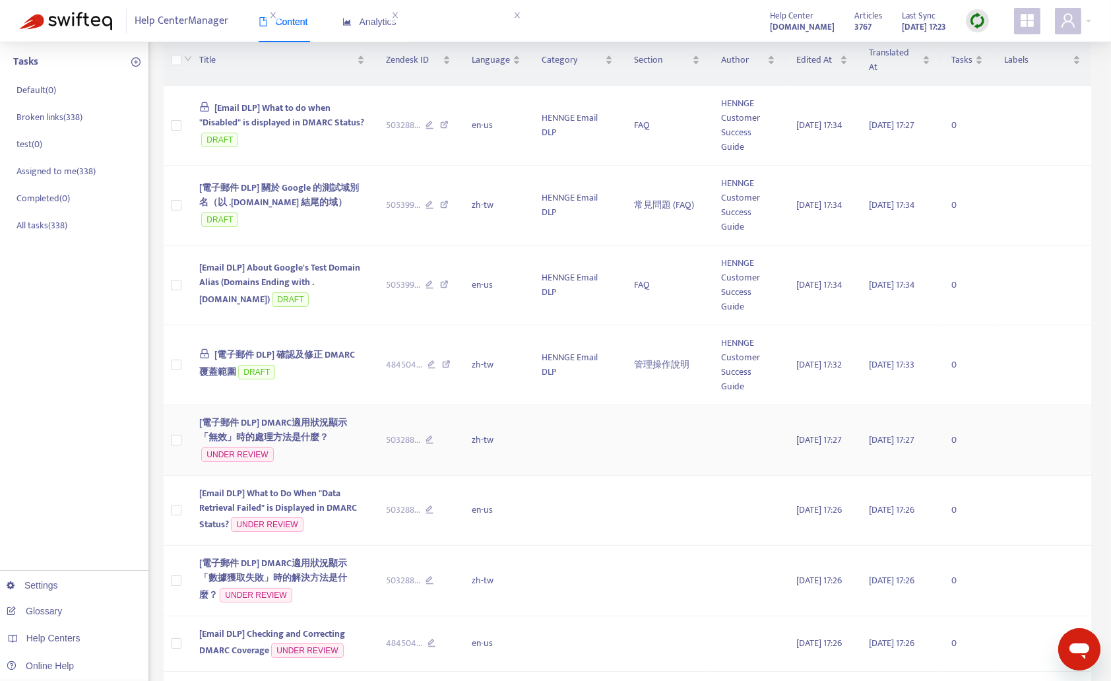
click at [302, 430] on span "[電子郵件 DLP] DMARC適用狀況顯示「無效」時的處理方法是什麼？" at bounding box center [273, 430] width 148 height 30
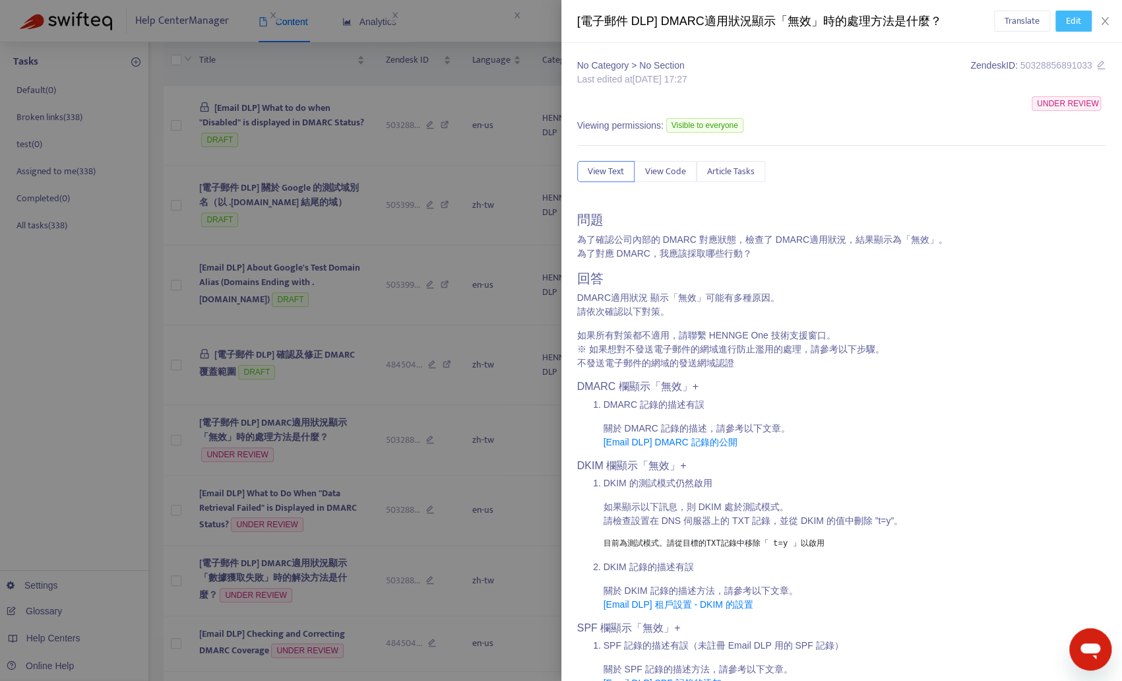
click at [1076, 18] on span "Edit" at bounding box center [1073, 21] width 15 height 15
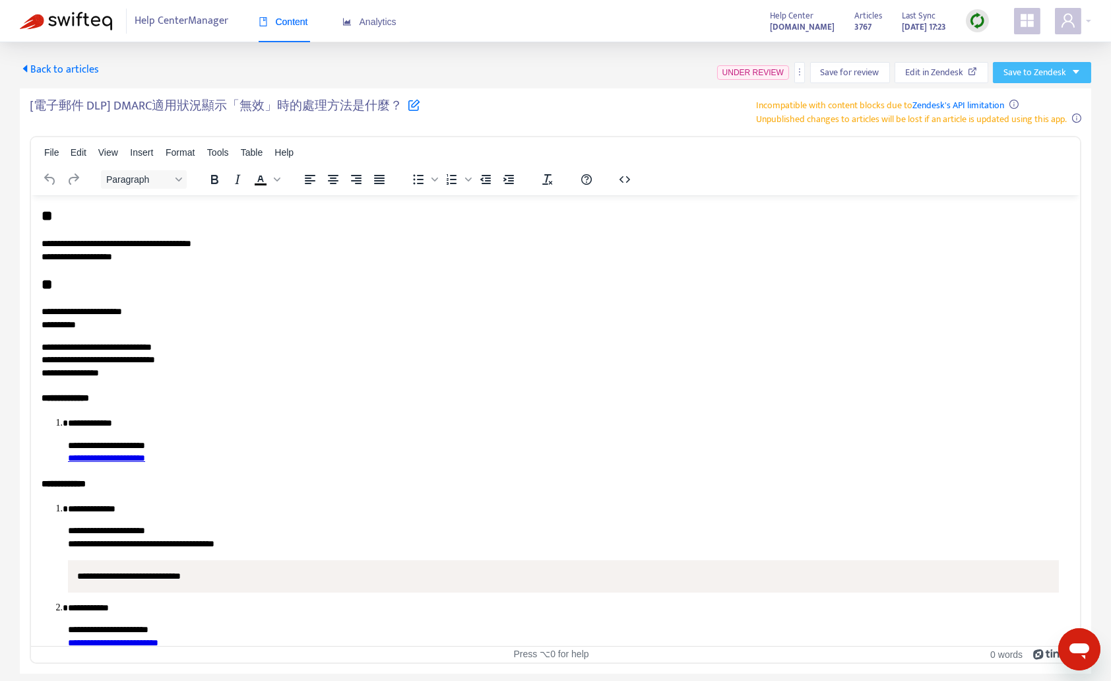
click at [1074, 75] on icon "caret-down" at bounding box center [1075, 71] width 9 height 9
click at [1036, 122] on span "Save as draft" at bounding box center [1030, 120] width 50 height 15
click at [69, 74] on span "Back to articles" at bounding box center [59, 70] width 79 height 18
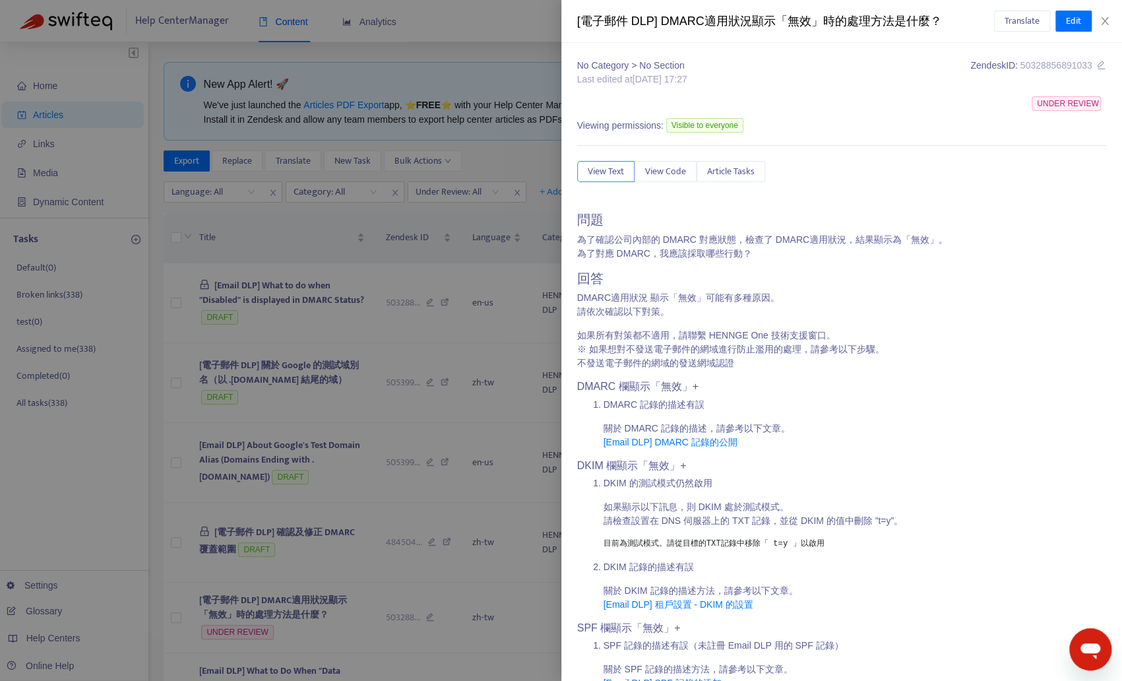
click at [313, 455] on div at bounding box center [561, 340] width 1122 height 681
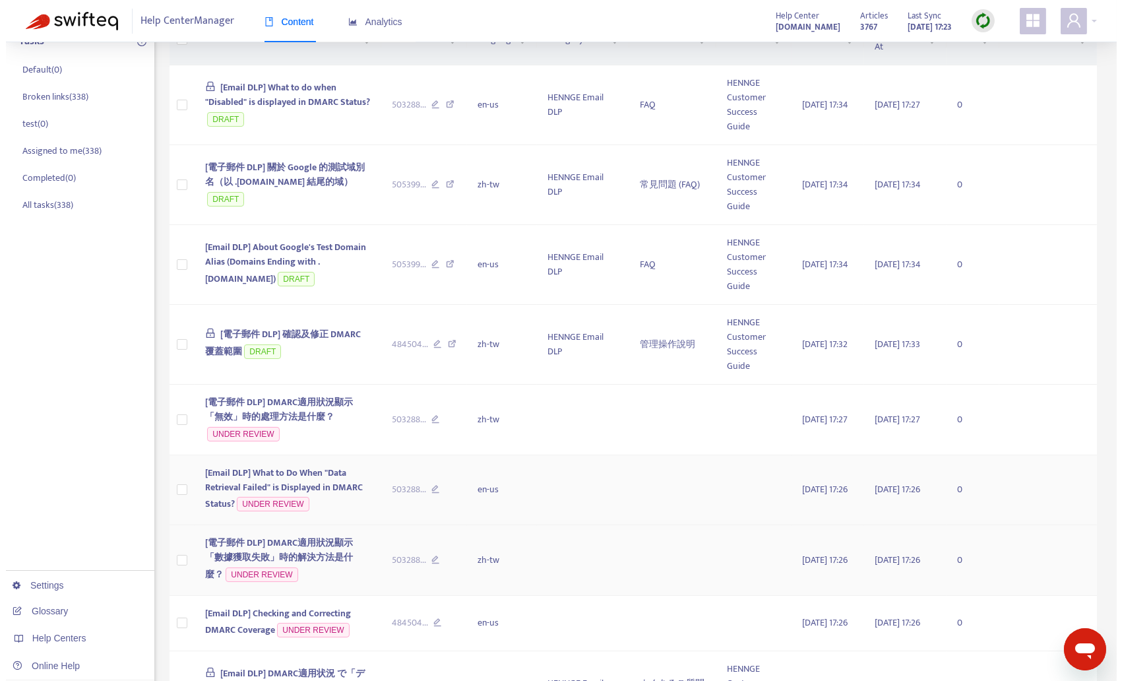
scroll to position [201, 0]
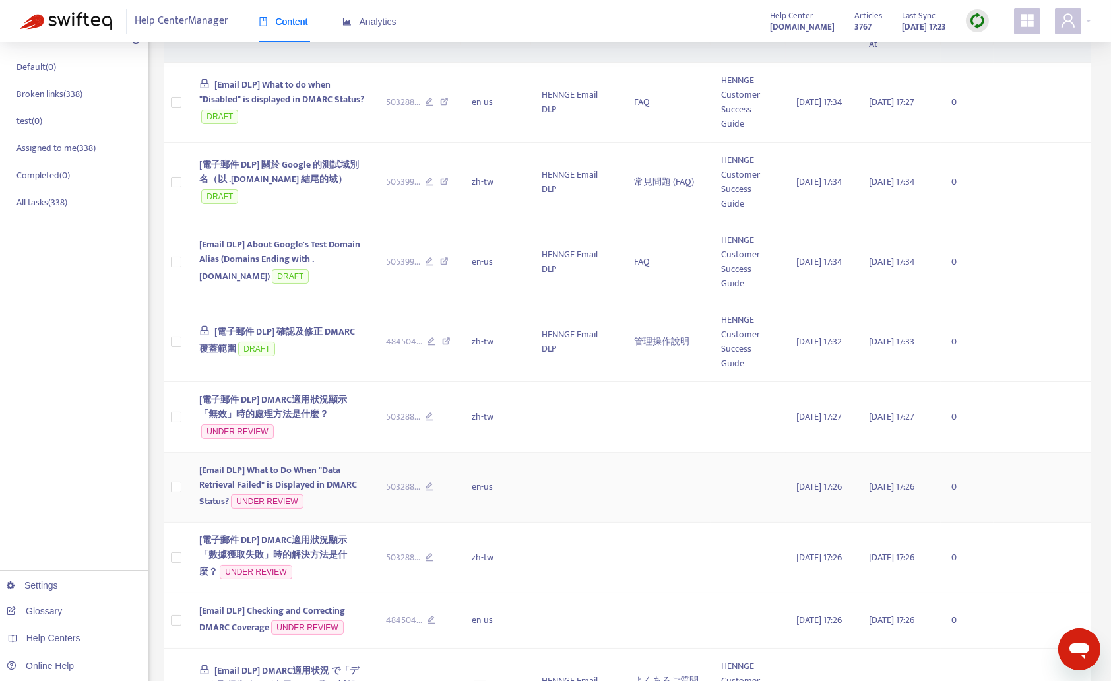
click at [307, 474] on span "[Email DLP] What to Do When "Data Retrieval Failed" is Displayed in DMARC Statu…" at bounding box center [278, 485] width 158 height 47
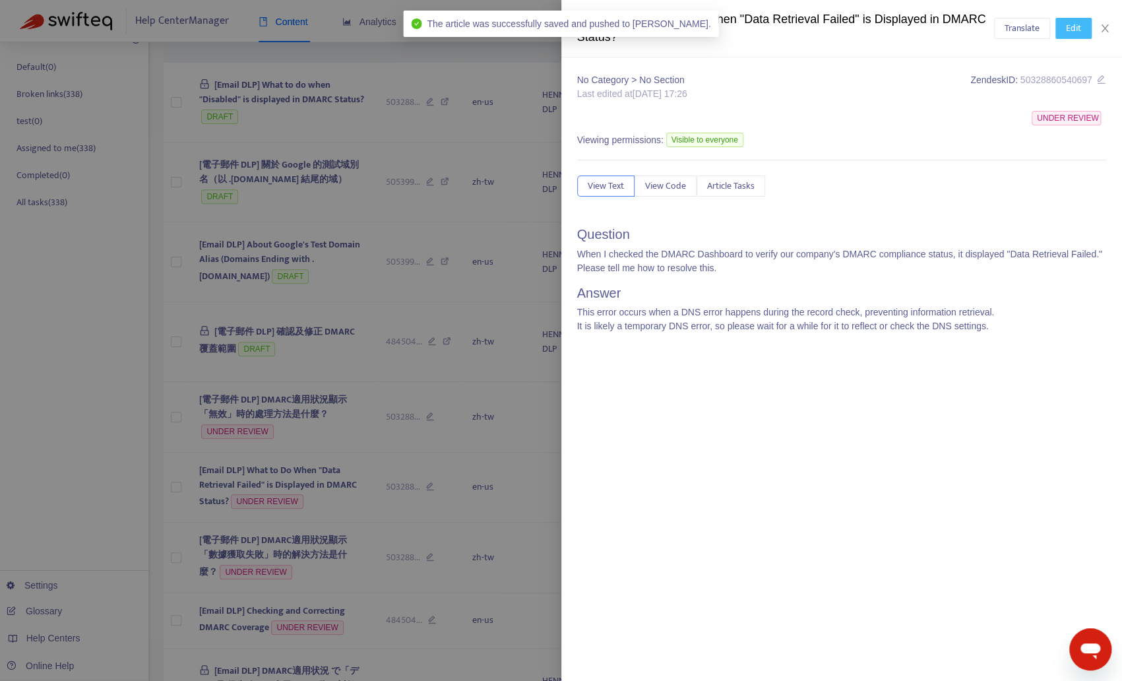
click at [1077, 27] on span "Edit" at bounding box center [1073, 28] width 15 height 15
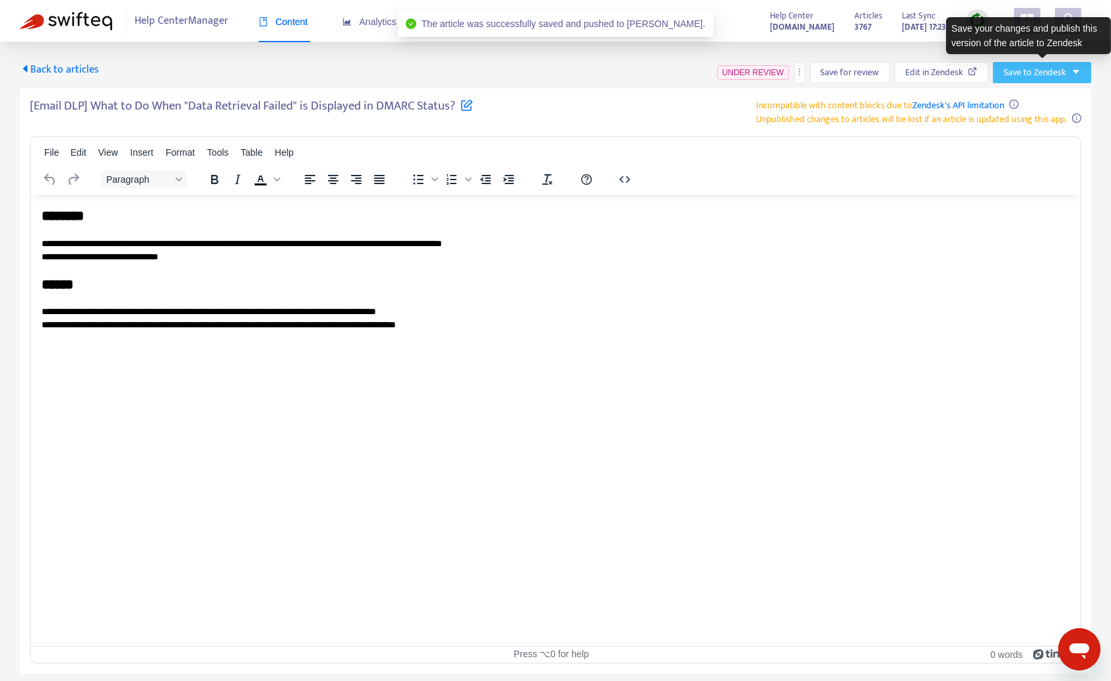
click at [1062, 73] on span "Save to Zendesk" at bounding box center [1034, 72] width 63 height 15
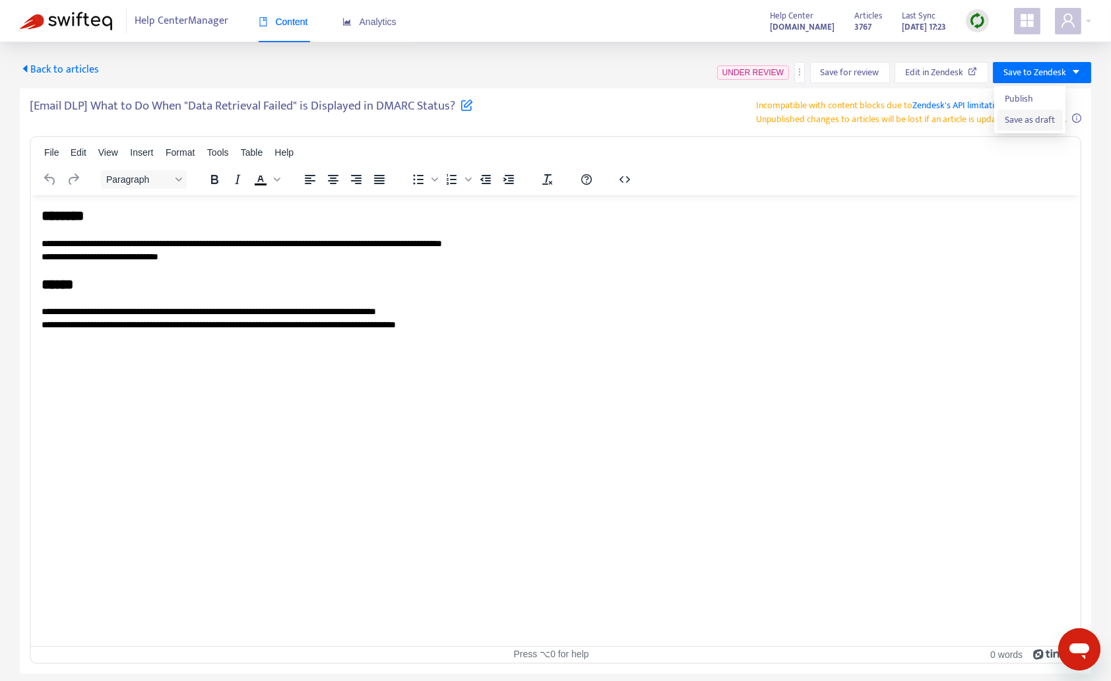
click at [1025, 124] on span "Save as draft" at bounding box center [1030, 120] width 50 height 15
click at [52, 71] on span "Back to articles" at bounding box center [59, 70] width 79 height 18
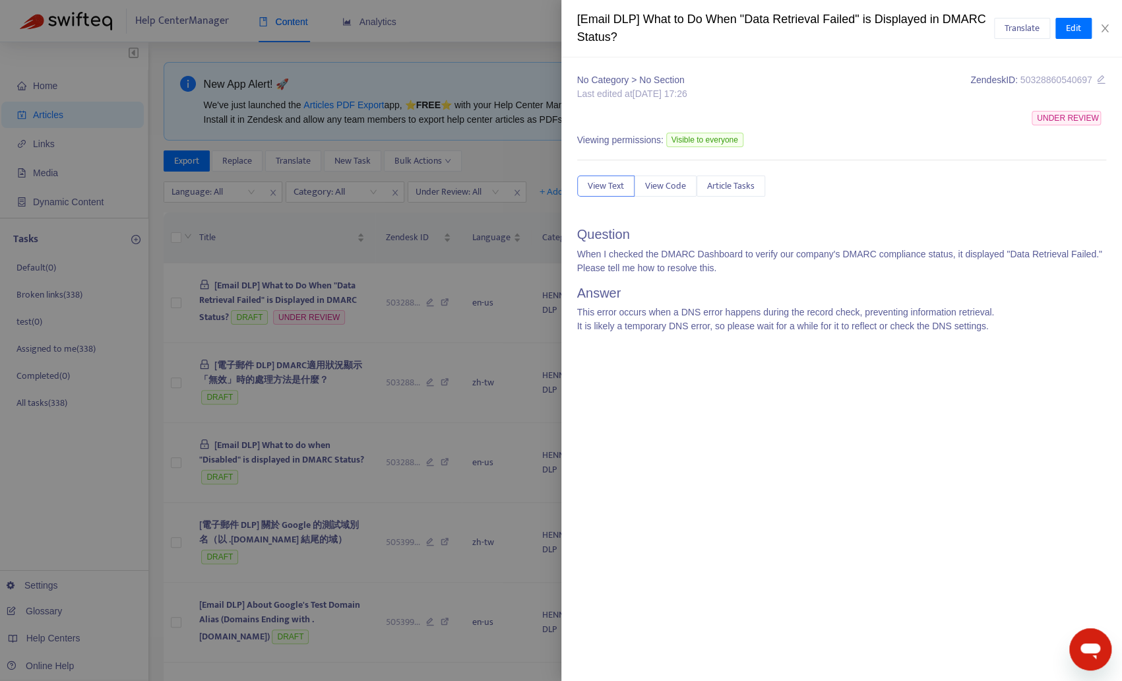
click at [229, 402] on div at bounding box center [561, 340] width 1122 height 681
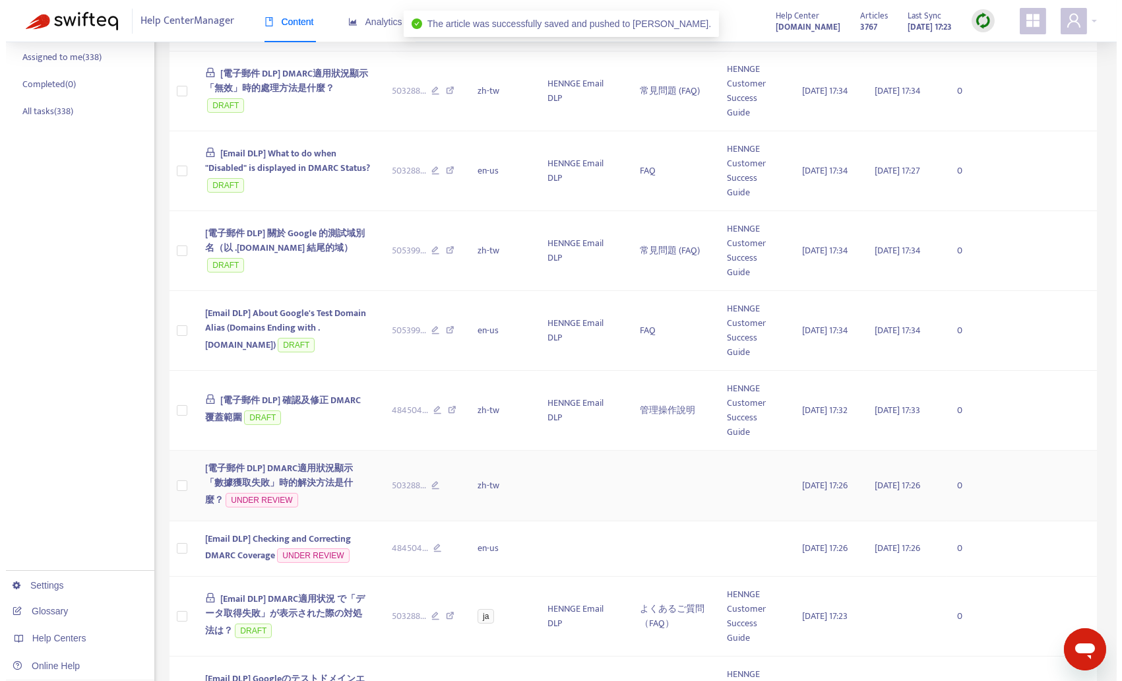
scroll to position [293, 0]
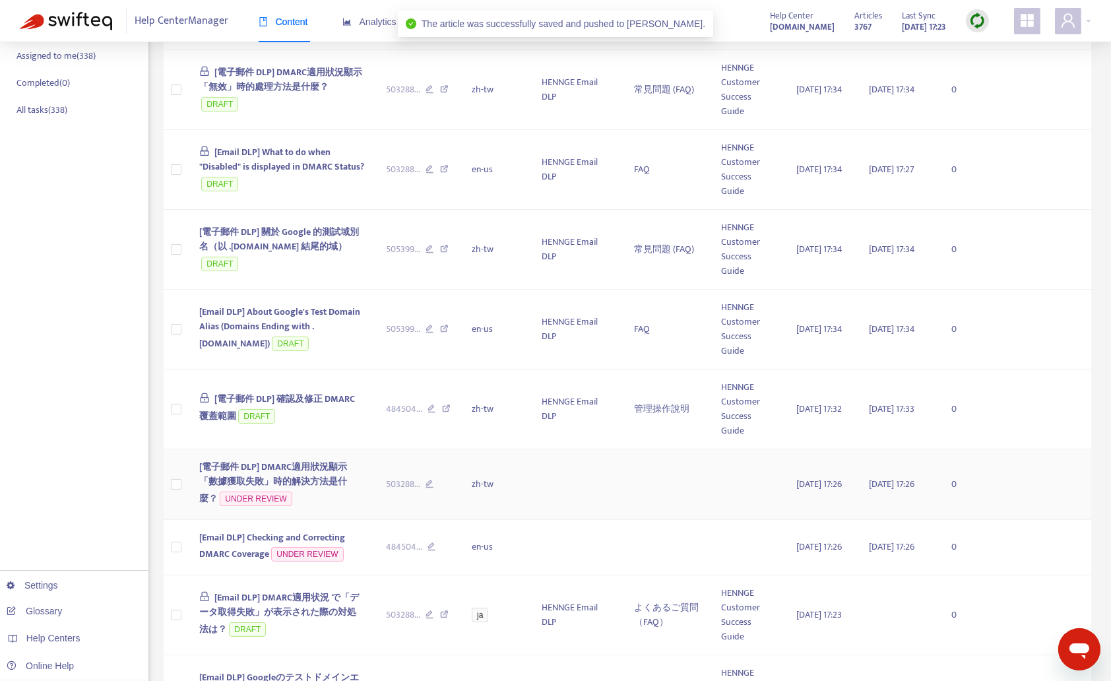
click at [303, 472] on span "[電子郵件 DLP] DMARC適用狀況顯示「數據獲取失敗」時的解決方法是什麼？" at bounding box center [273, 482] width 148 height 47
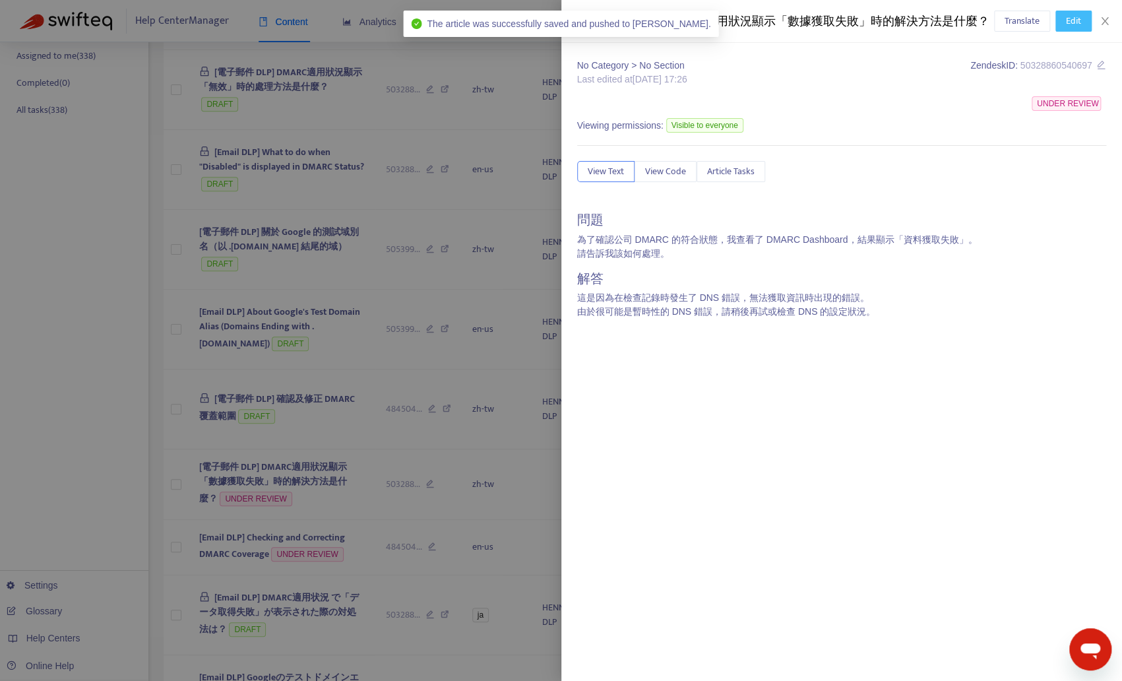
click at [1073, 21] on span "Edit" at bounding box center [1073, 21] width 15 height 15
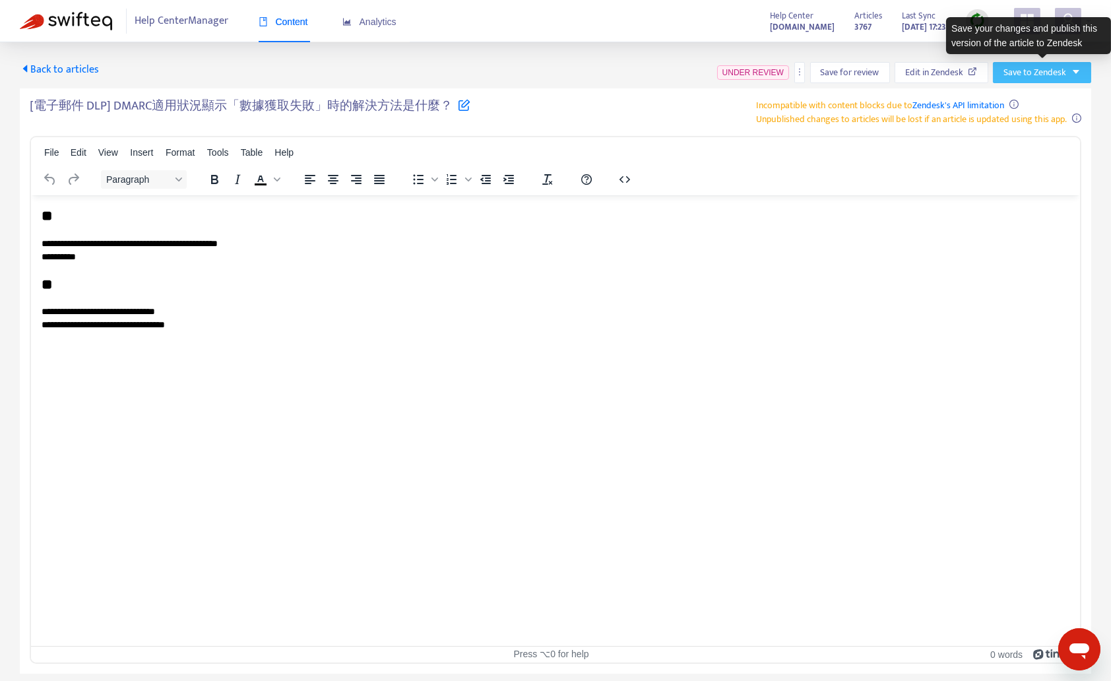
click at [1060, 77] on span "Save to Zendesk" at bounding box center [1034, 72] width 63 height 15
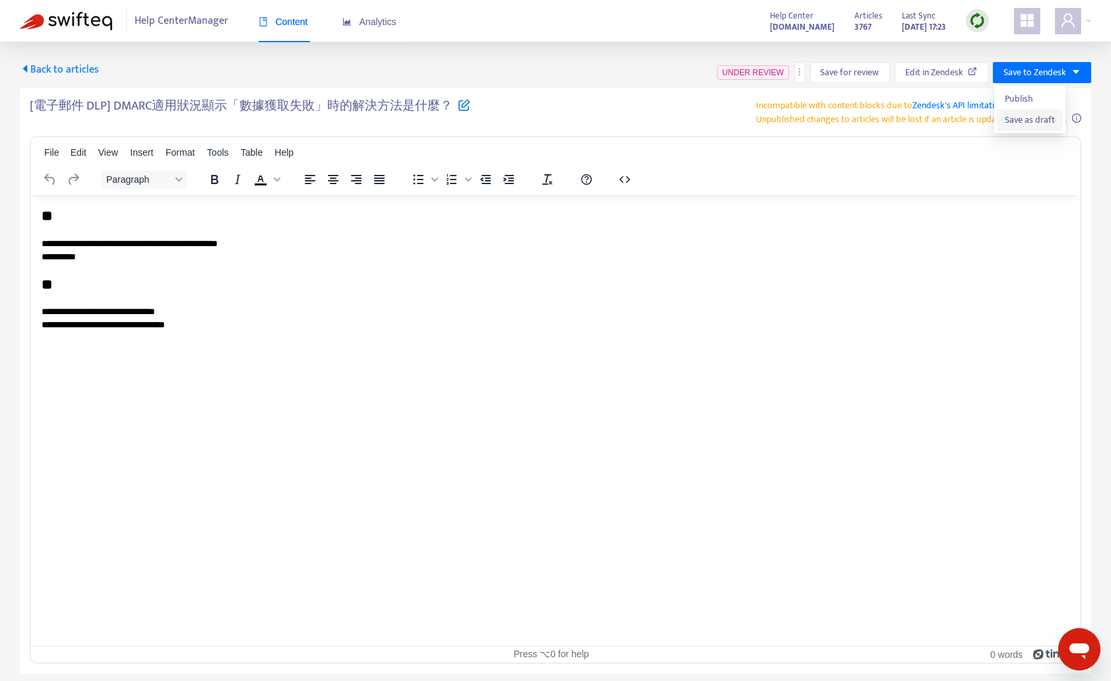
click at [1026, 119] on span "Save as draft" at bounding box center [1030, 120] width 50 height 15
click at [51, 72] on span "Back to articles" at bounding box center [59, 70] width 79 height 18
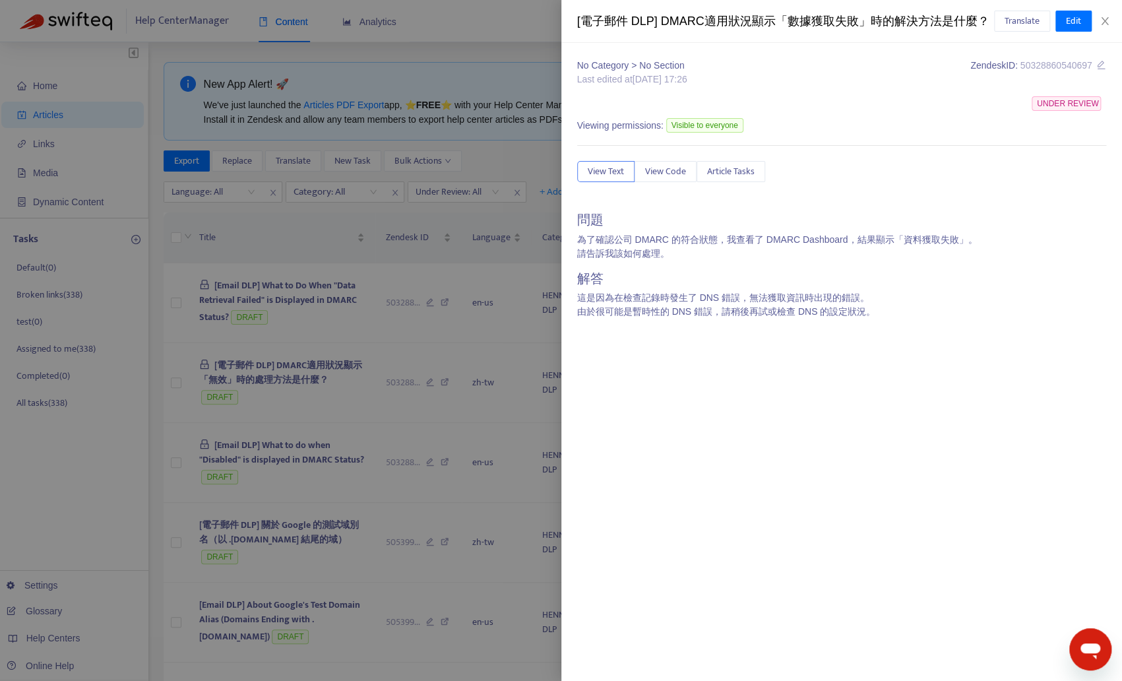
click at [424, 468] on div at bounding box center [561, 340] width 1122 height 681
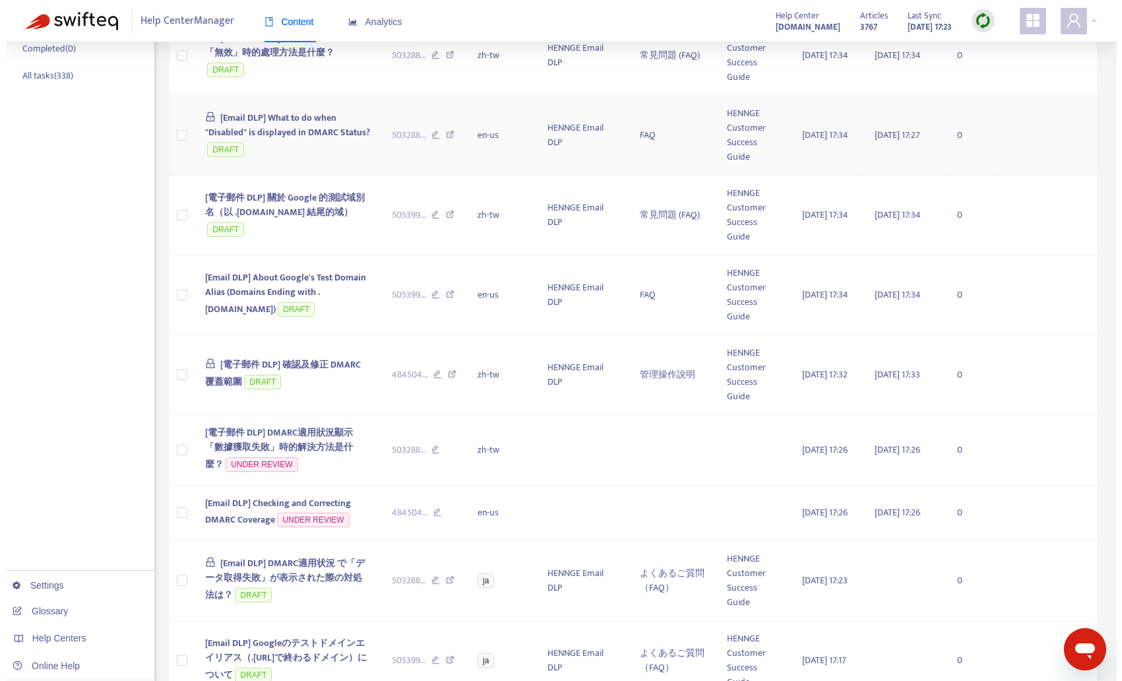
scroll to position [415, 0]
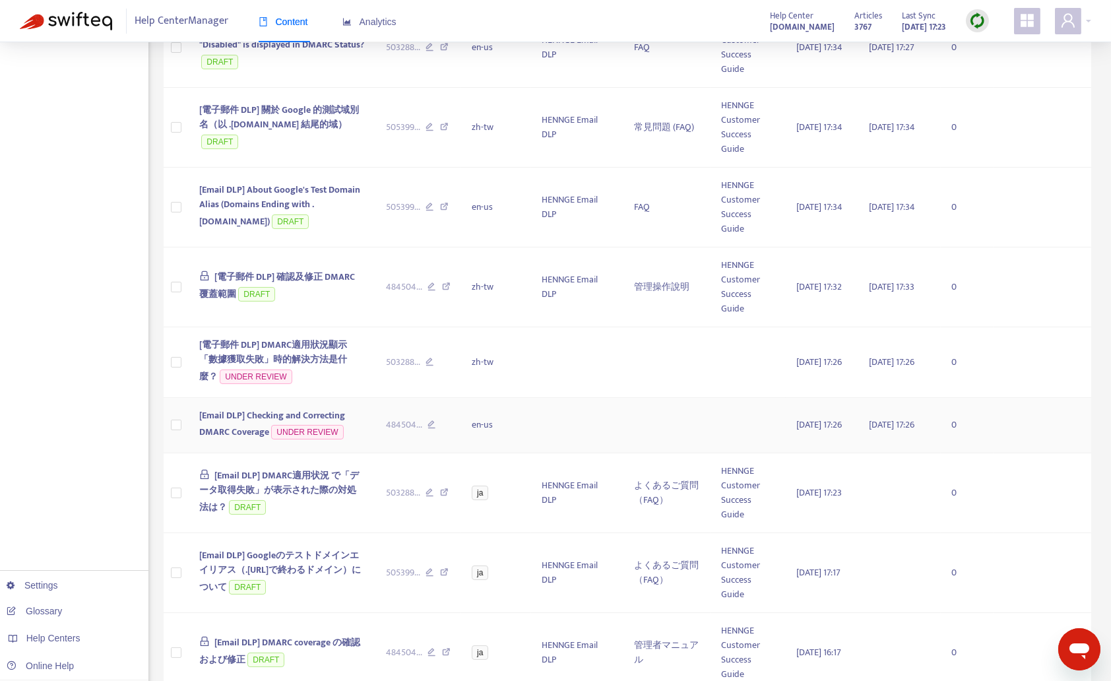
click at [284, 413] on span "[Email DLP] Checking and Correcting DMARC Coverage" at bounding box center [272, 424] width 146 height 32
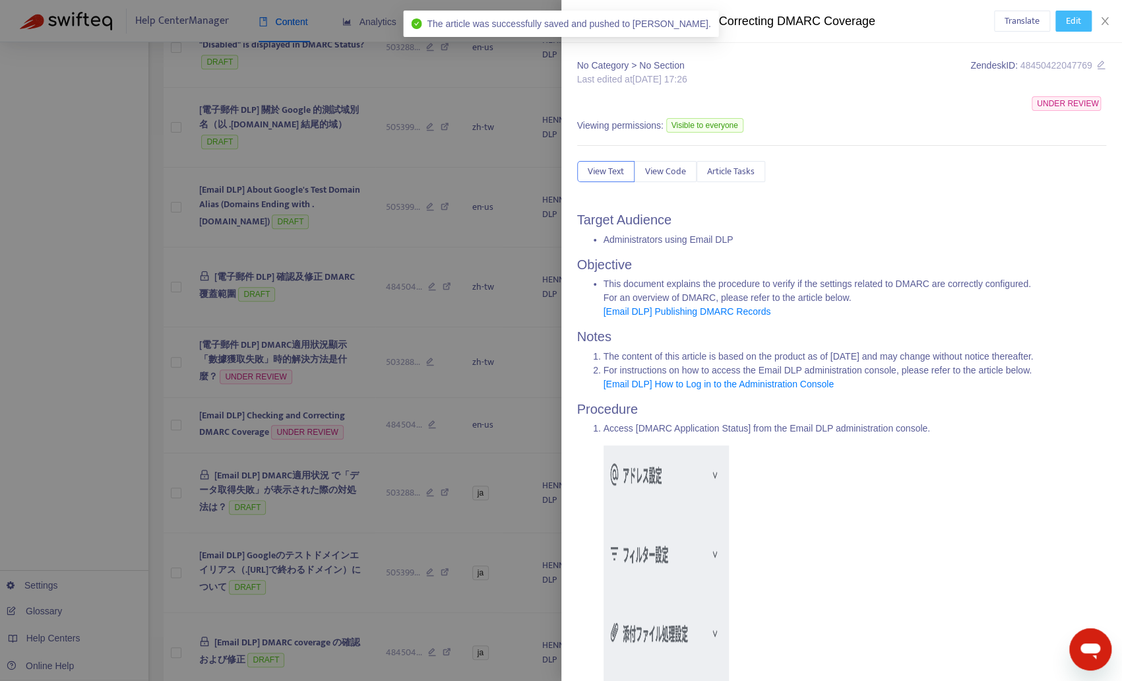
click at [1066, 23] on span "Edit" at bounding box center [1073, 21] width 15 height 15
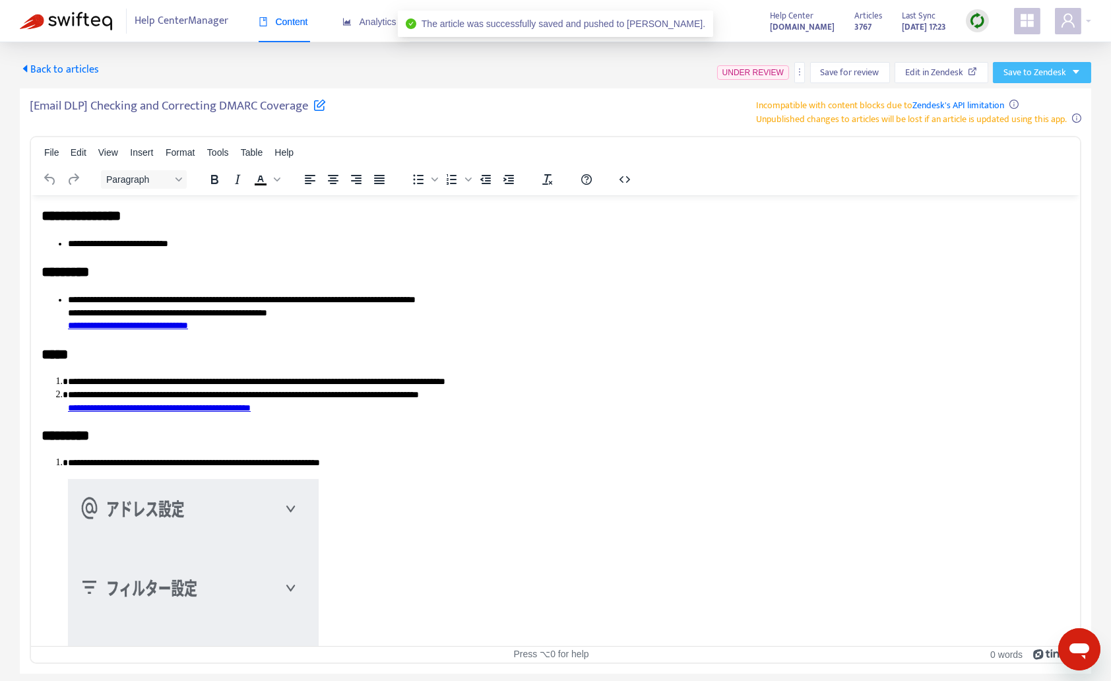
click at [1033, 71] on span "Save to Zendesk" at bounding box center [1034, 72] width 63 height 15
click at [1013, 123] on span "Save as draft" at bounding box center [1030, 120] width 50 height 15
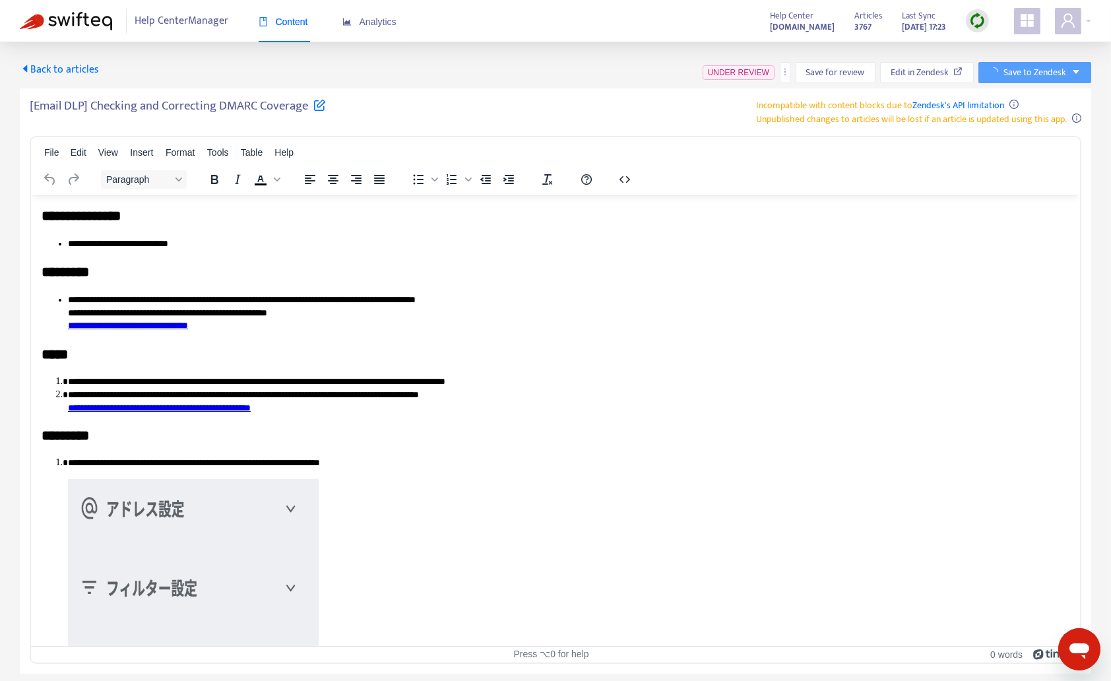
click at [67, 73] on span "Back to articles" at bounding box center [59, 70] width 79 height 18
